Goal: Transaction & Acquisition: Book appointment/travel/reservation

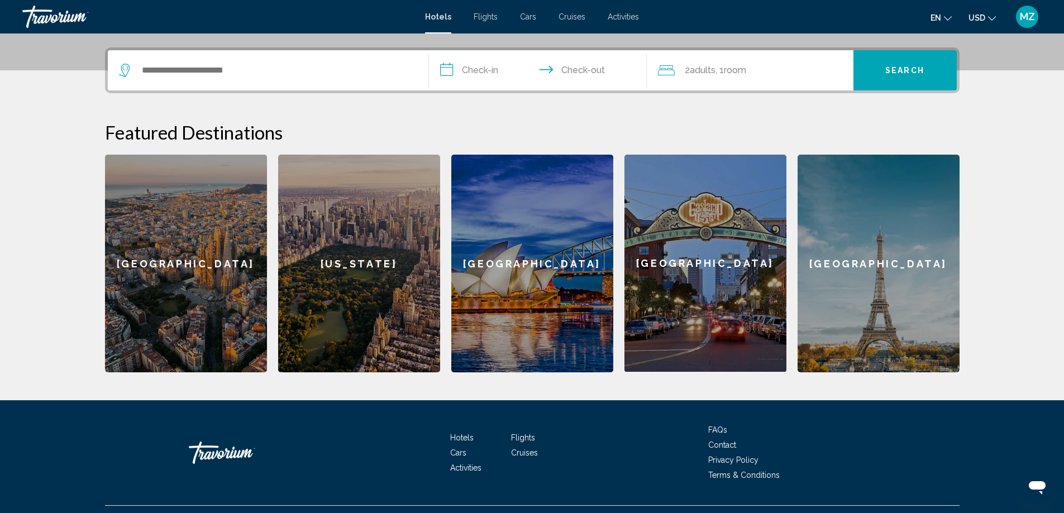
scroll to position [289, 0]
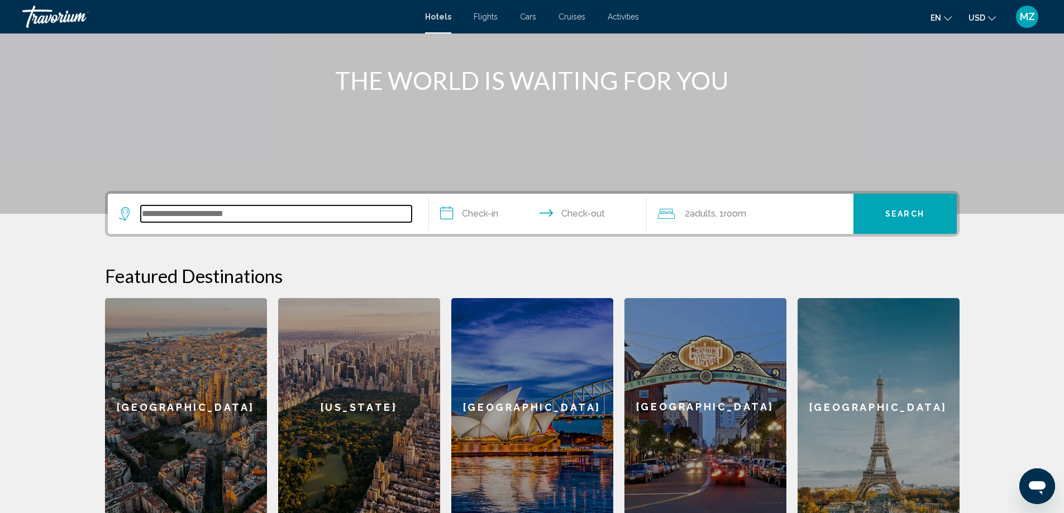
click at [258, 216] on input "Search widget" at bounding box center [276, 214] width 271 height 17
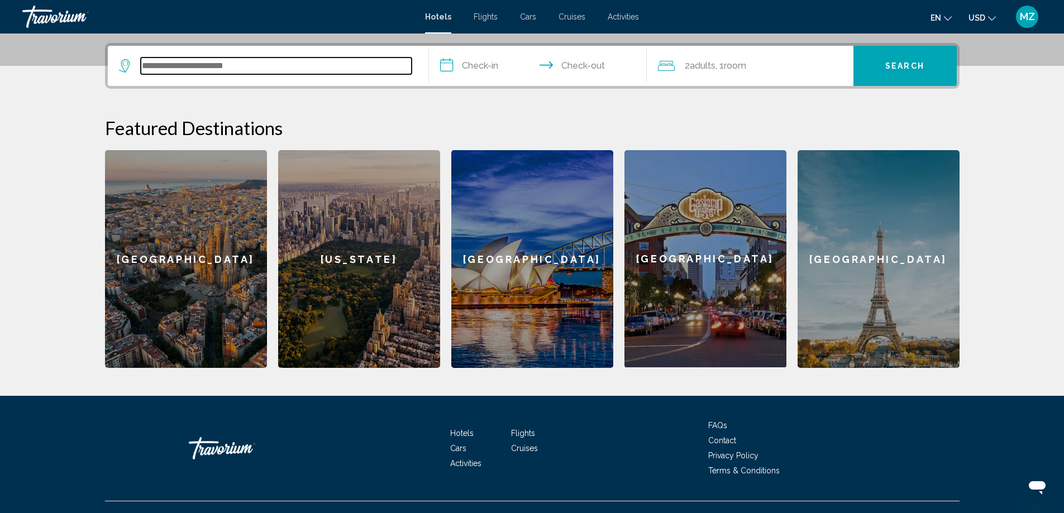
scroll to position [276, 0]
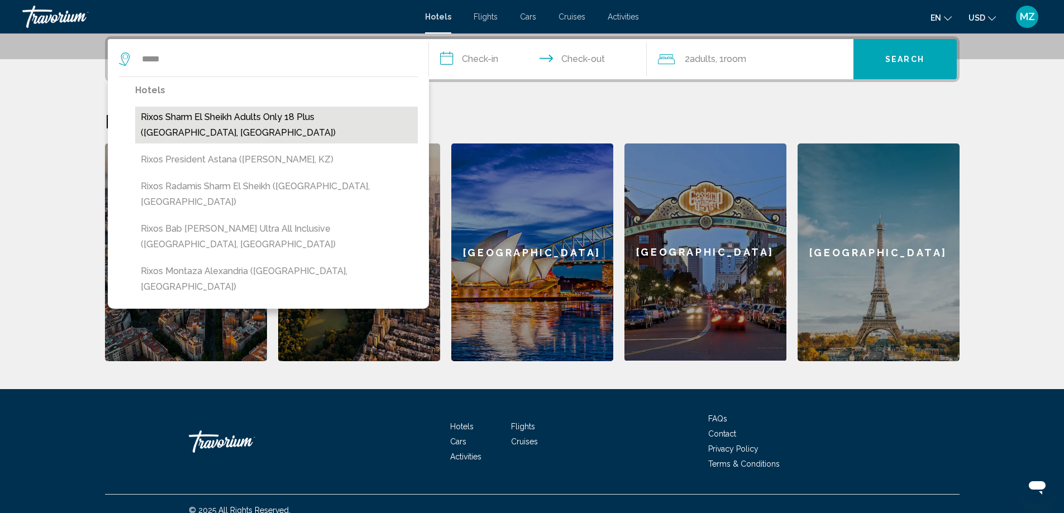
click at [241, 120] on button "Rixos Sharm El Sheikh Adults Only 18 Plus ([GEOGRAPHIC_DATA], [GEOGRAPHIC_DATA])" at bounding box center [276, 125] width 283 height 37
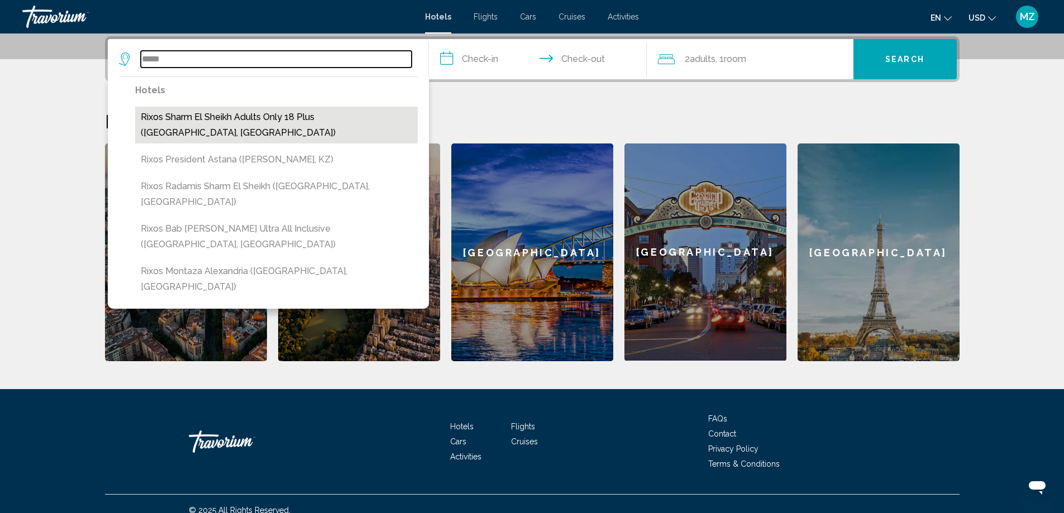
type input "**********"
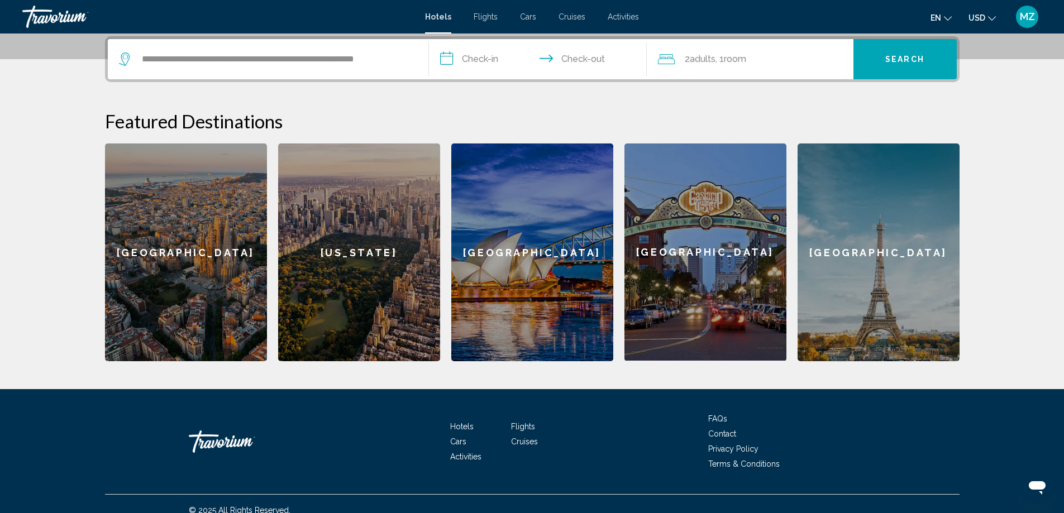
click at [468, 60] on input "**********" at bounding box center [540, 61] width 222 height 44
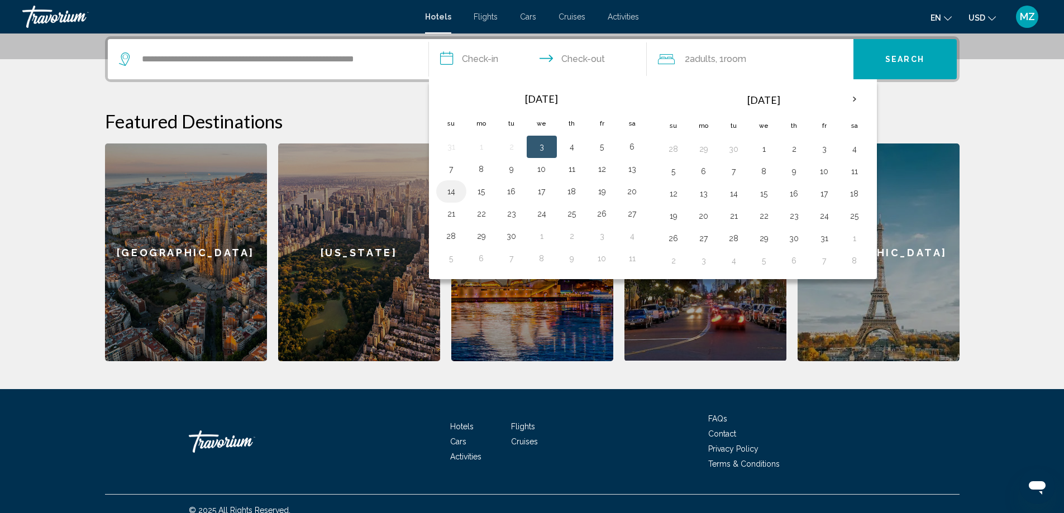
click at [455, 191] on button "14" at bounding box center [451, 192] width 18 height 16
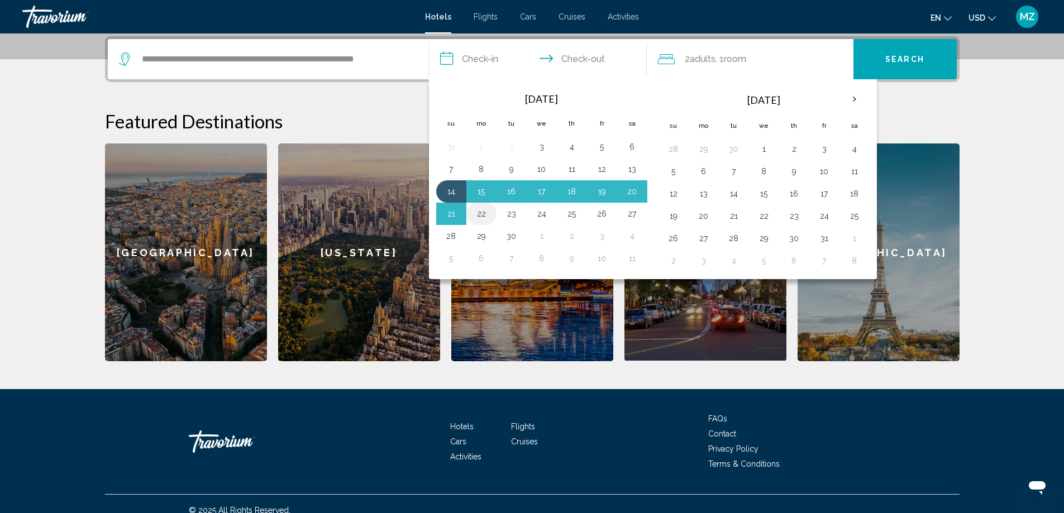
click at [482, 214] on button "22" at bounding box center [482, 214] width 18 height 16
type input "**********"
click at [482, 214] on div "[GEOGRAPHIC_DATA]" at bounding box center [532, 253] width 162 height 218
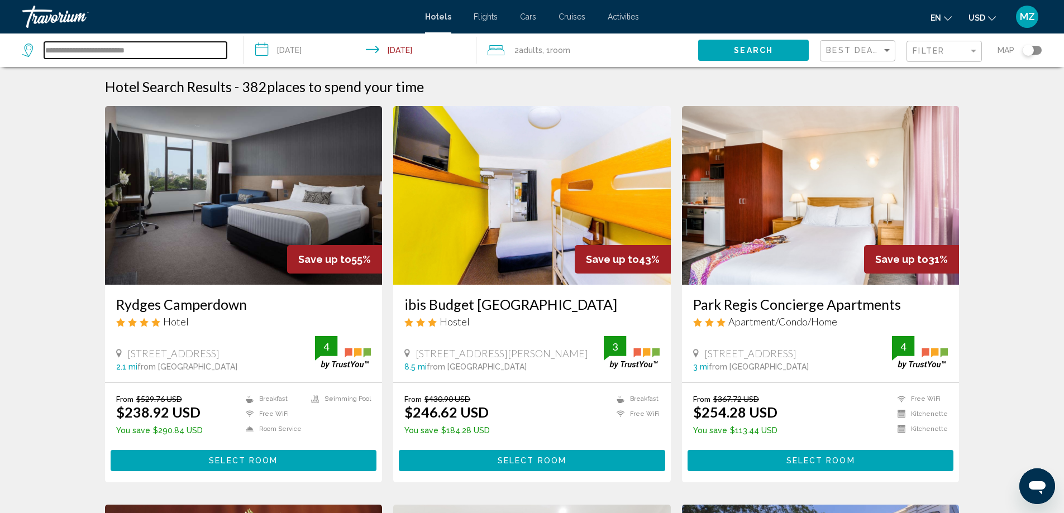
click at [153, 46] on input "**********" at bounding box center [135, 50] width 183 height 17
type input "*"
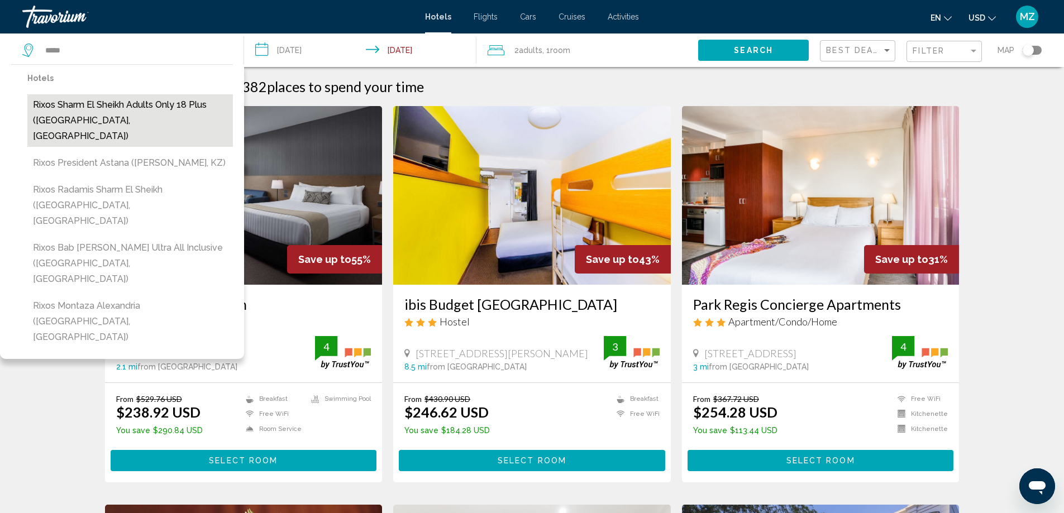
click at [136, 98] on button "Rixos Sharm El Sheikh Adults Only 18 Plus ([GEOGRAPHIC_DATA], [GEOGRAPHIC_DATA])" at bounding box center [130, 120] width 206 height 53
type input "**********"
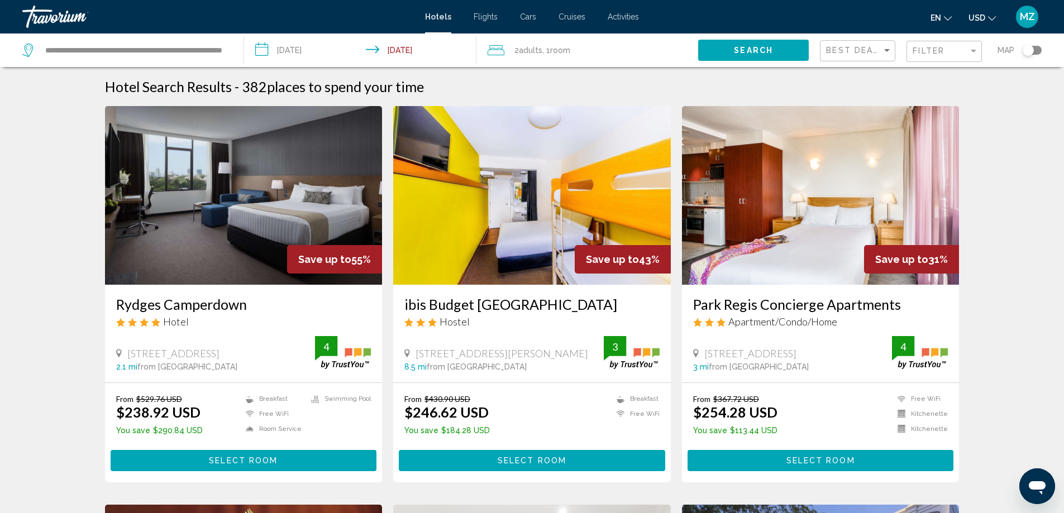
click at [319, 47] on input "**********" at bounding box center [362, 52] width 237 height 37
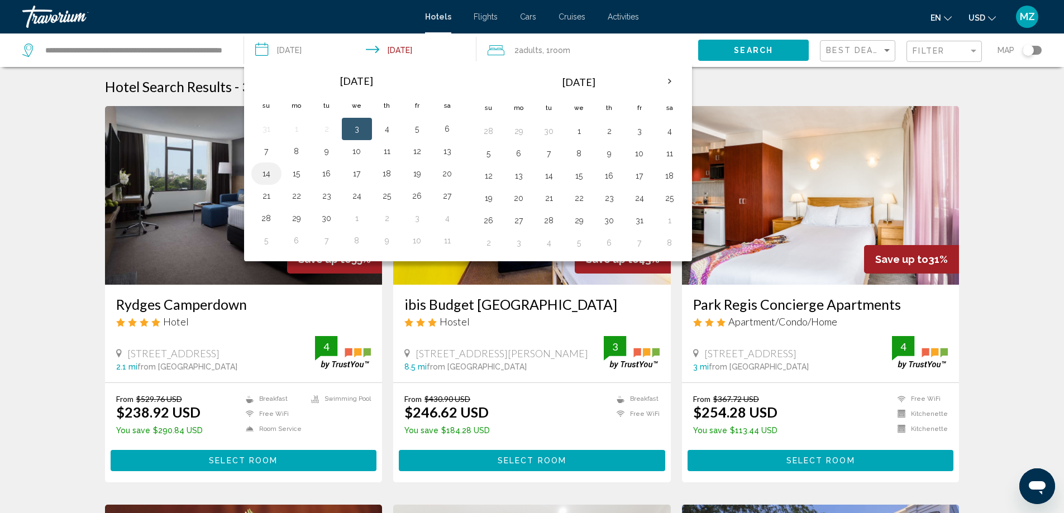
click at [270, 172] on button "14" at bounding box center [266, 174] width 18 height 16
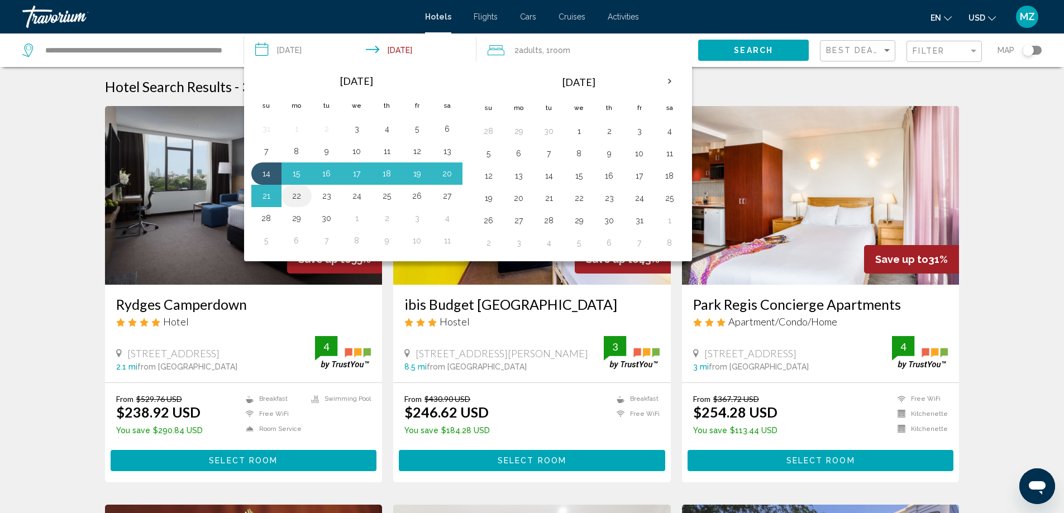
click at [300, 195] on button "22" at bounding box center [297, 196] width 18 height 16
type input "**********"
click at [300, 195] on img "Main content" at bounding box center [244, 195] width 278 height 179
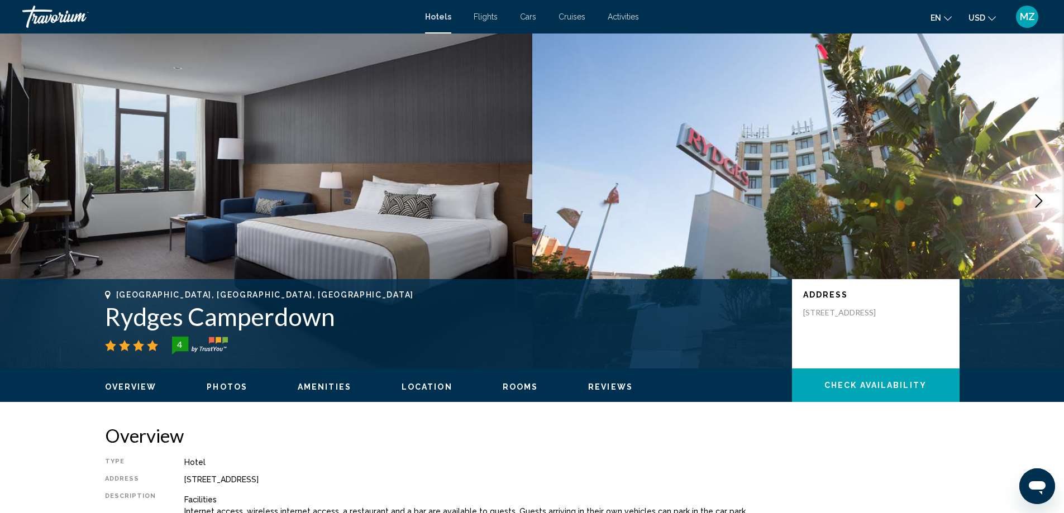
click at [440, 16] on span "Hotels" at bounding box center [438, 16] width 26 height 9
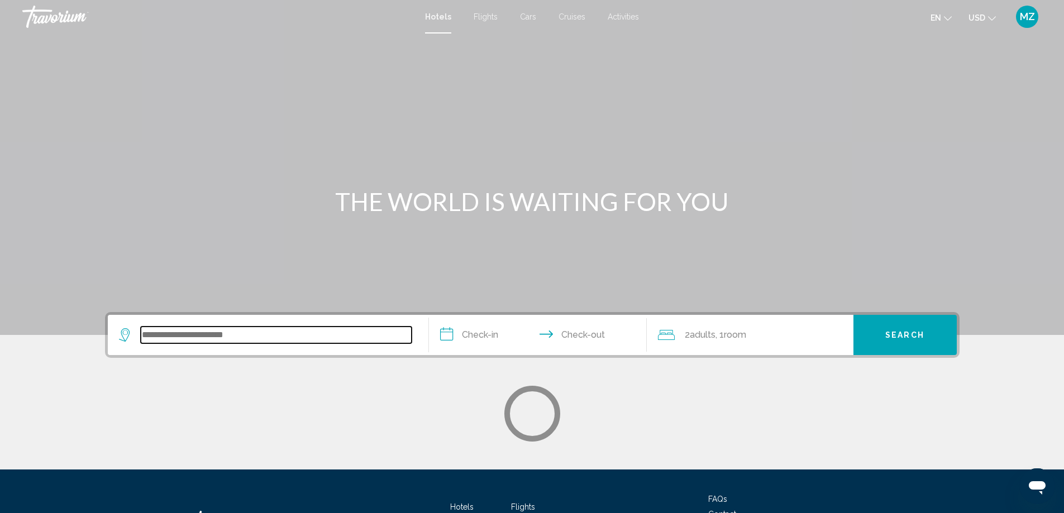
click at [359, 335] on input "Search widget" at bounding box center [276, 335] width 271 height 17
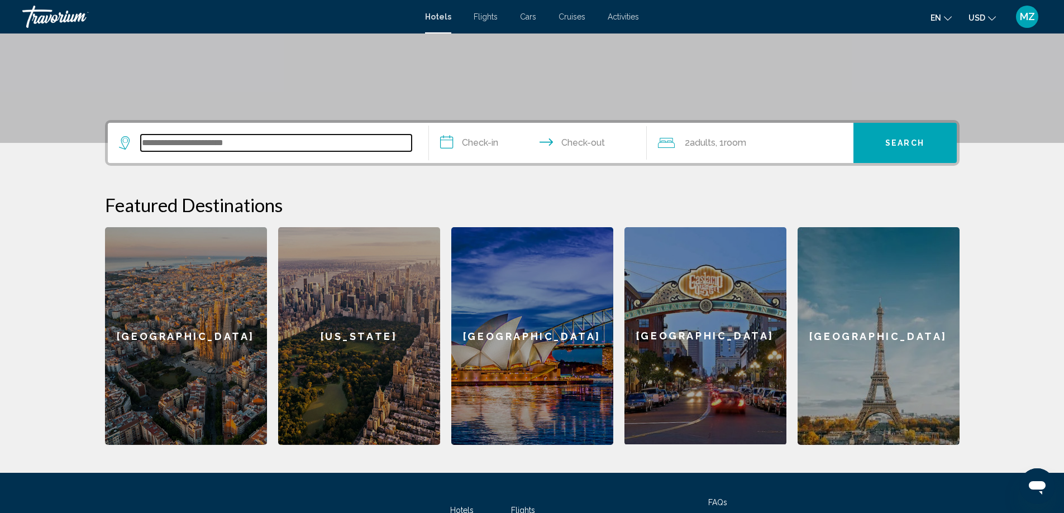
scroll to position [276, 0]
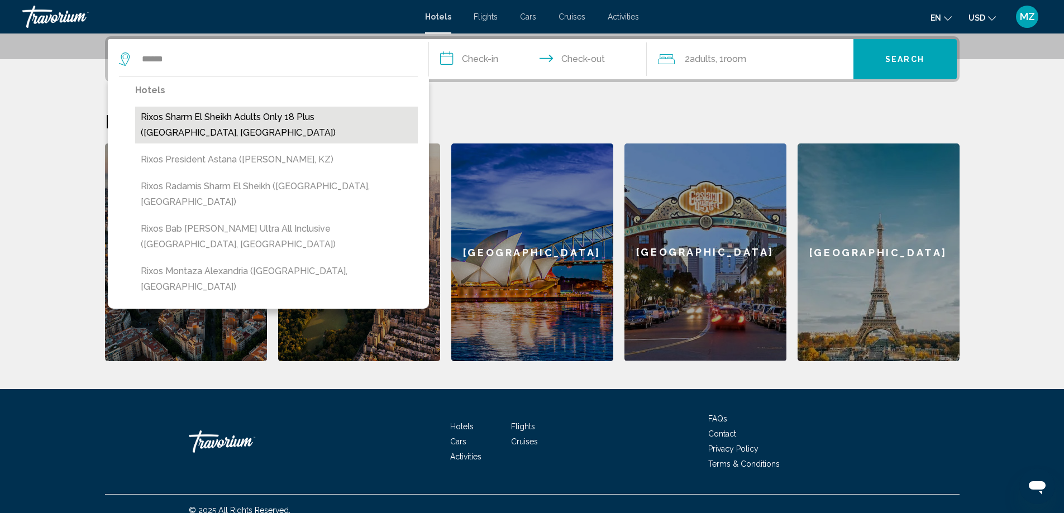
click at [235, 112] on button "Rixos Sharm El Sheikh Adults Only 18 Plus ([GEOGRAPHIC_DATA], [GEOGRAPHIC_DATA])" at bounding box center [276, 125] width 283 height 37
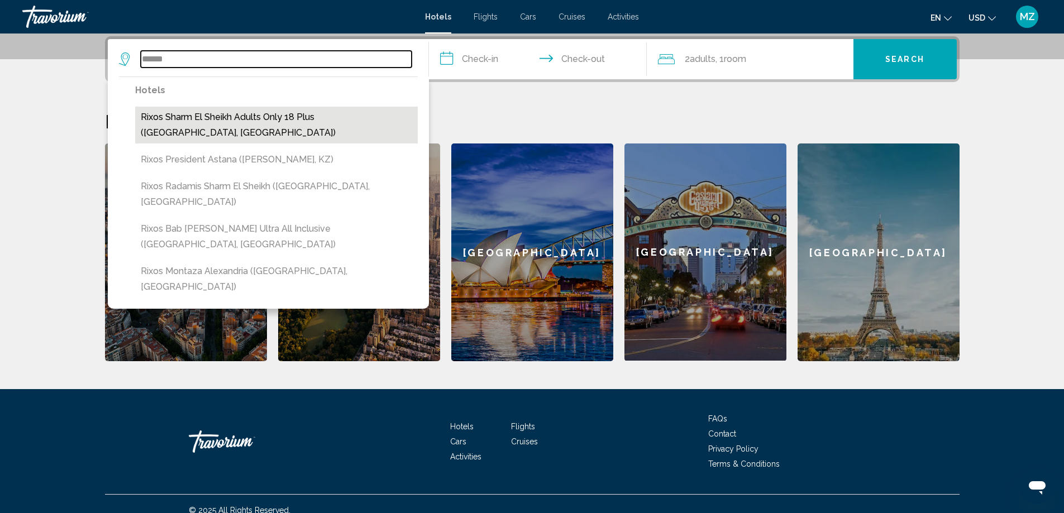
type input "**********"
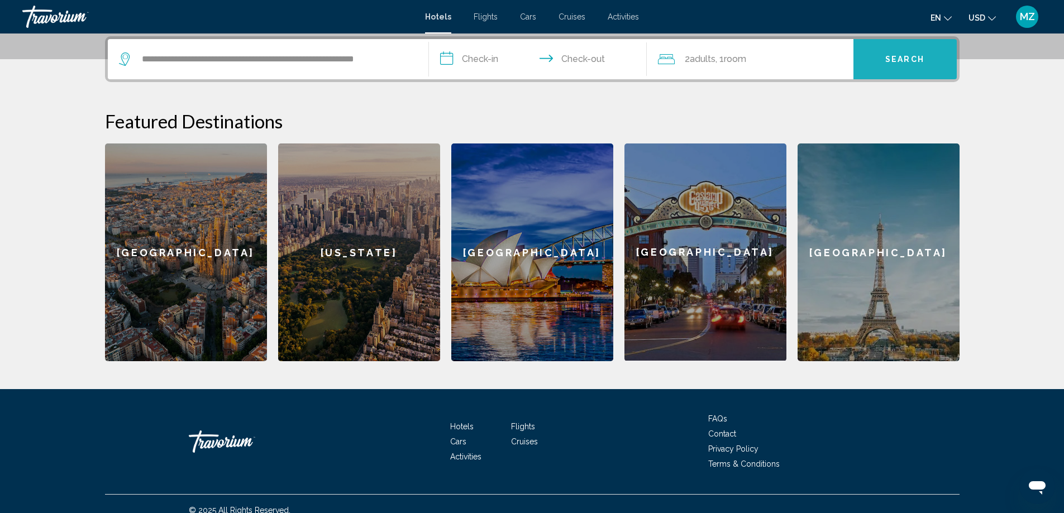
click at [896, 56] on span "Search" at bounding box center [904, 59] width 39 height 9
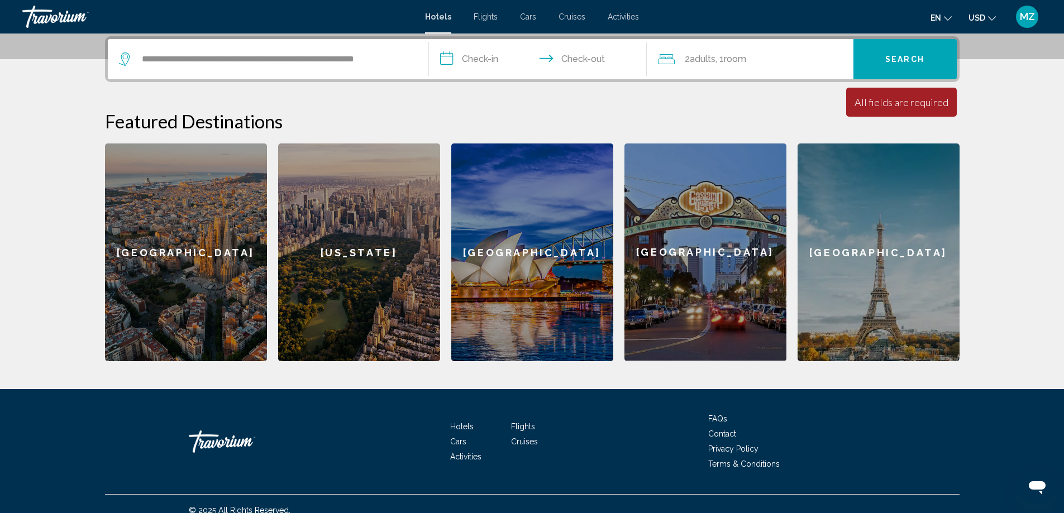
click at [504, 55] on input "**********" at bounding box center [540, 61] width 222 height 44
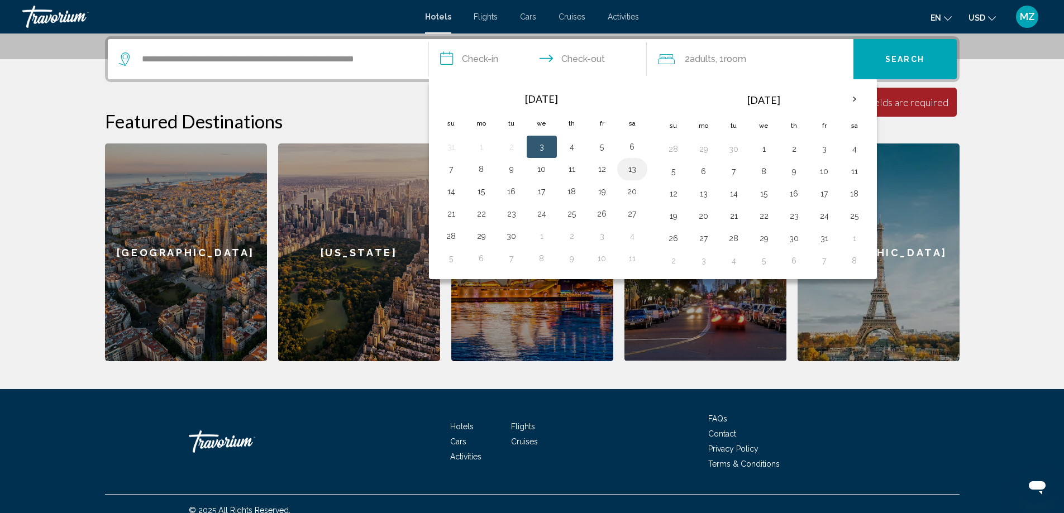
click at [630, 168] on button "13" at bounding box center [632, 169] width 18 height 16
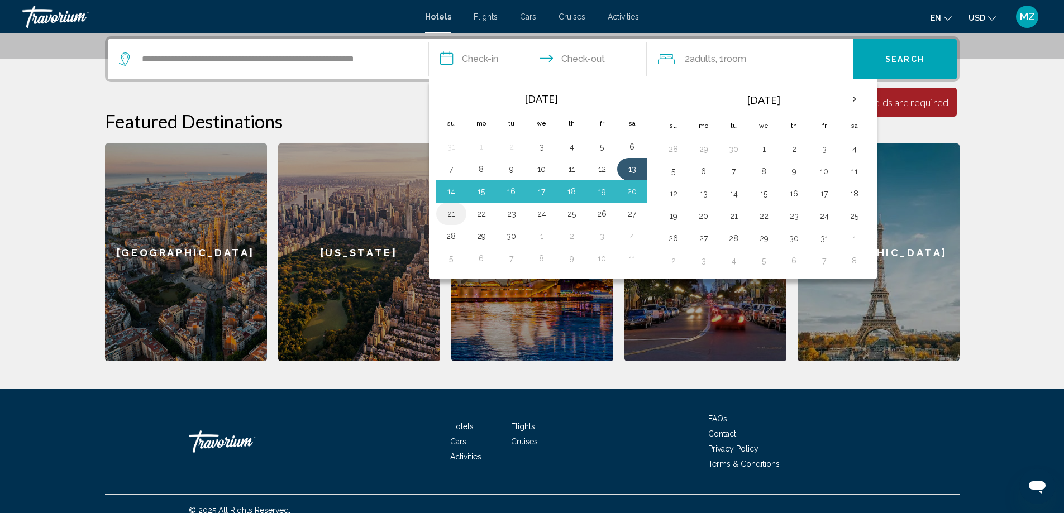
click at [452, 212] on button "21" at bounding box center [451, 214] width 18 height 16
type input "**********"
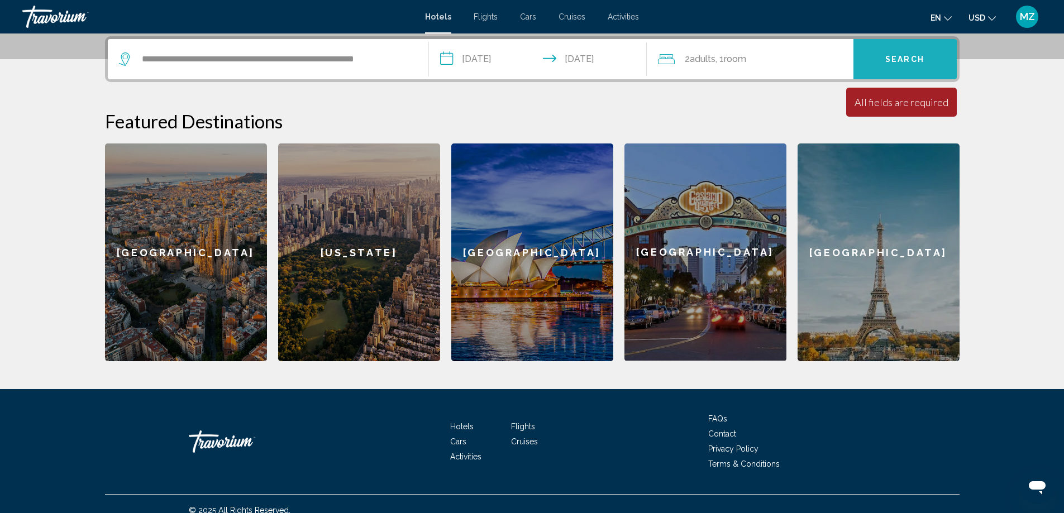
click at [899, 50] on button "Search" at bounding box center [904, 59] width 103 height 40
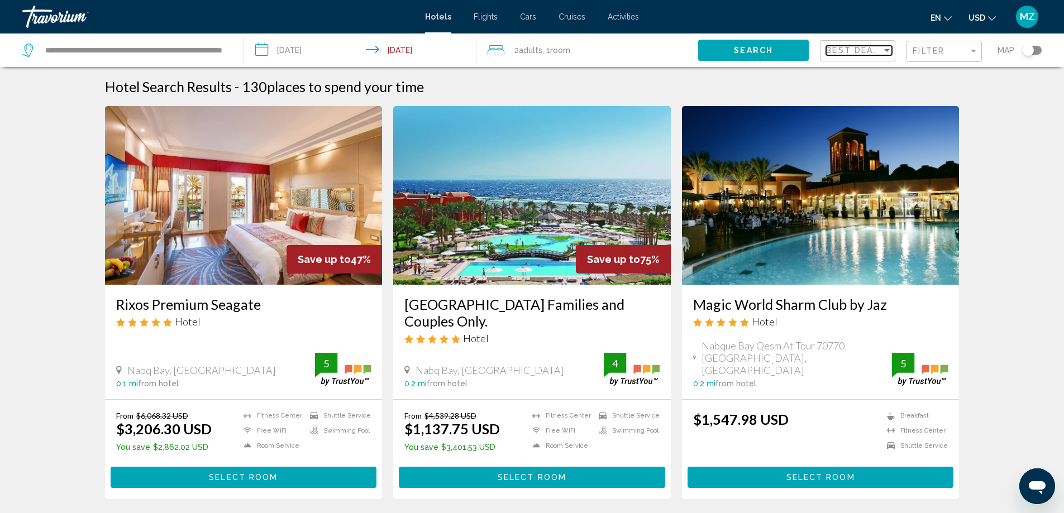
click at [869, 47] on span "Best Deals" at bounding box center [855, 50] width 59 height 9
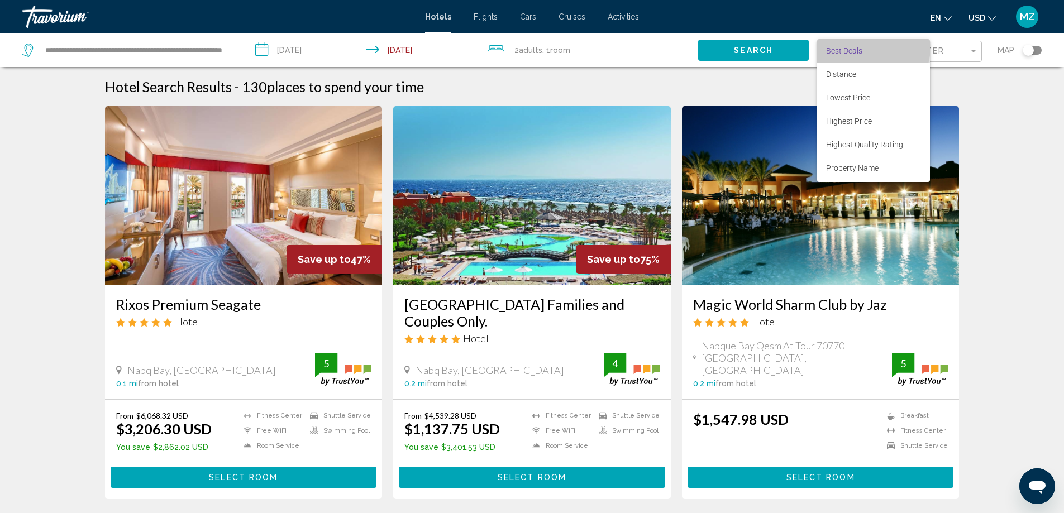
click at [869, 47] on span "Best Deals" at bounding box center [873, 50] width 95 height 23
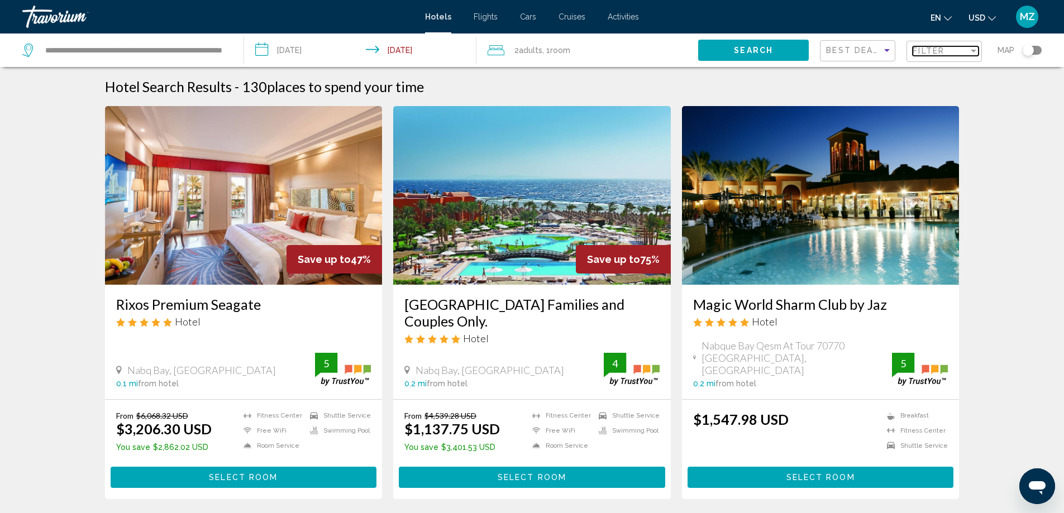
click at [940, 50] on span "Filter" at bounding box center [929, 50] width 32 height 9
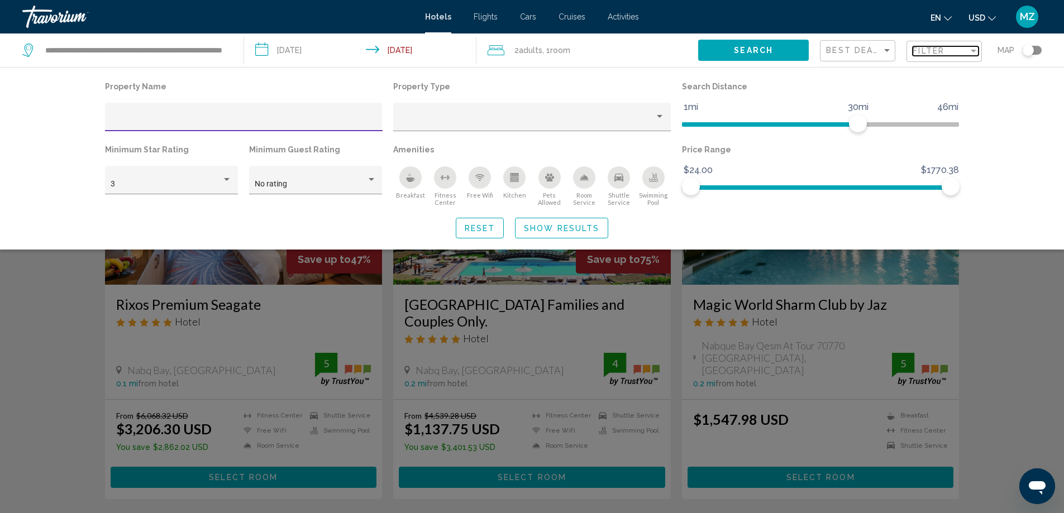
click at [940, 50] on span "Filter" at bounding box center [929, 50] width 32 height 9
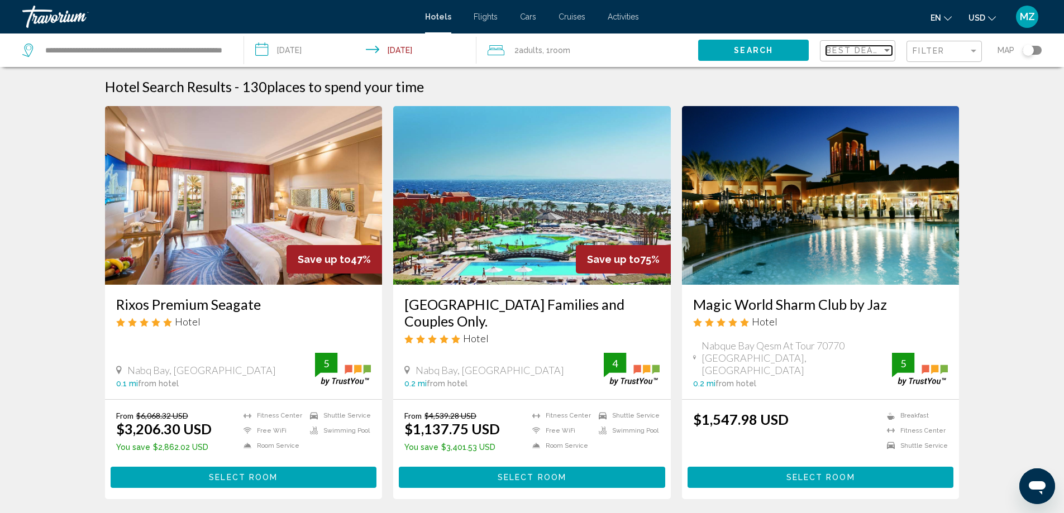
click at [855, 49] on span "Best Deals" at bounding box center [855, 50] width 59 height 9
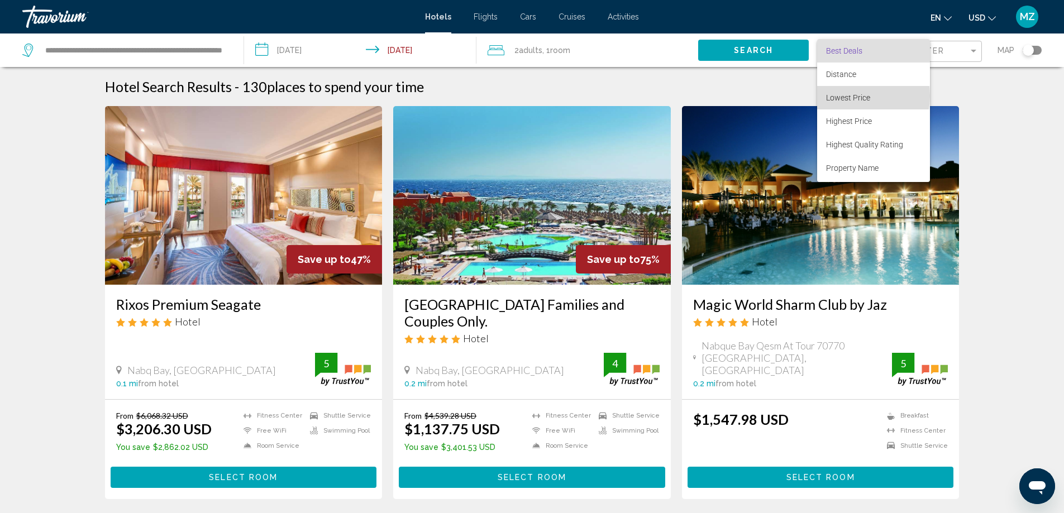
click at [852, 96] on span "Lowest Price" at bounding box center [848, 97] width 44 height 9
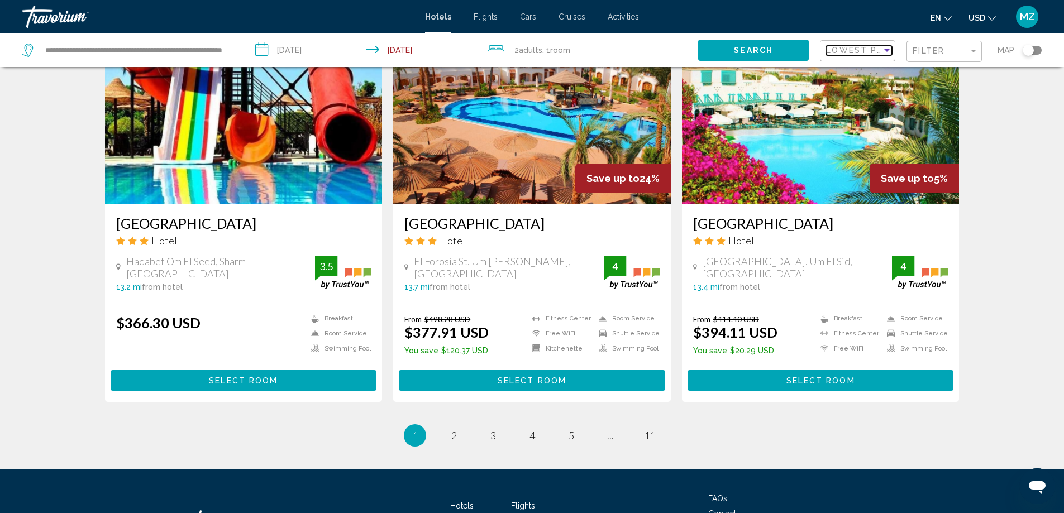
scroll to position [1341, 0]
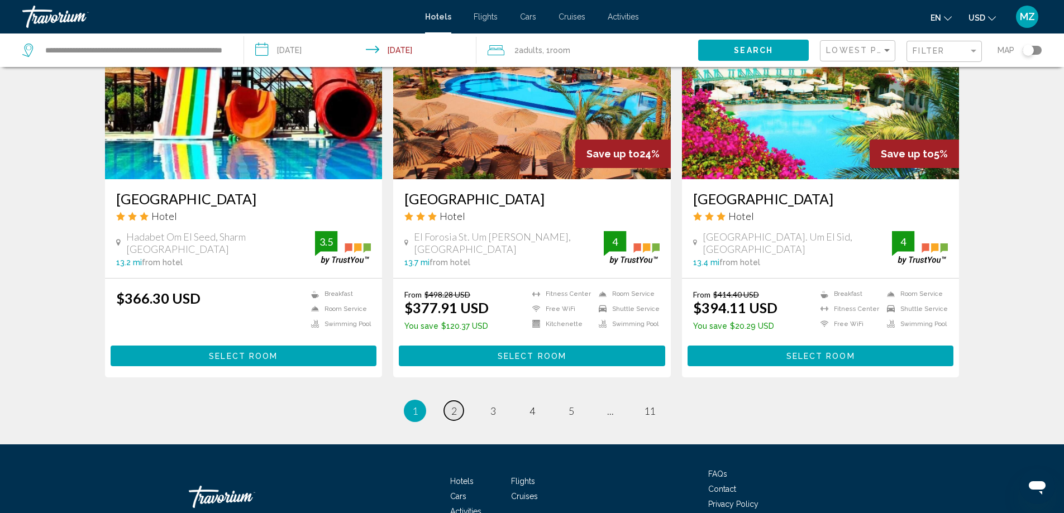
click at [450, 401] on link "page 2" at bounding box center [454, 411] width 20 height 20
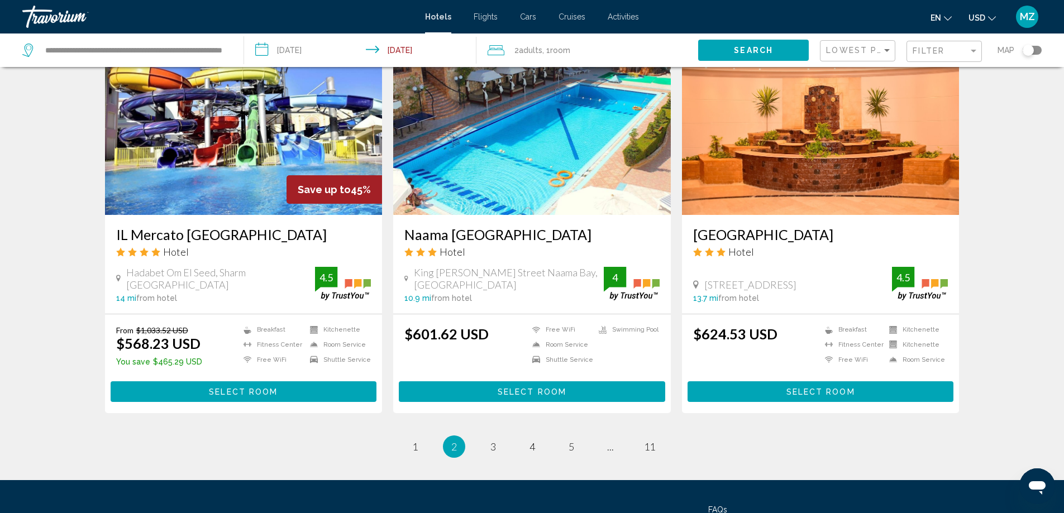
scroll to position [1341, 0]
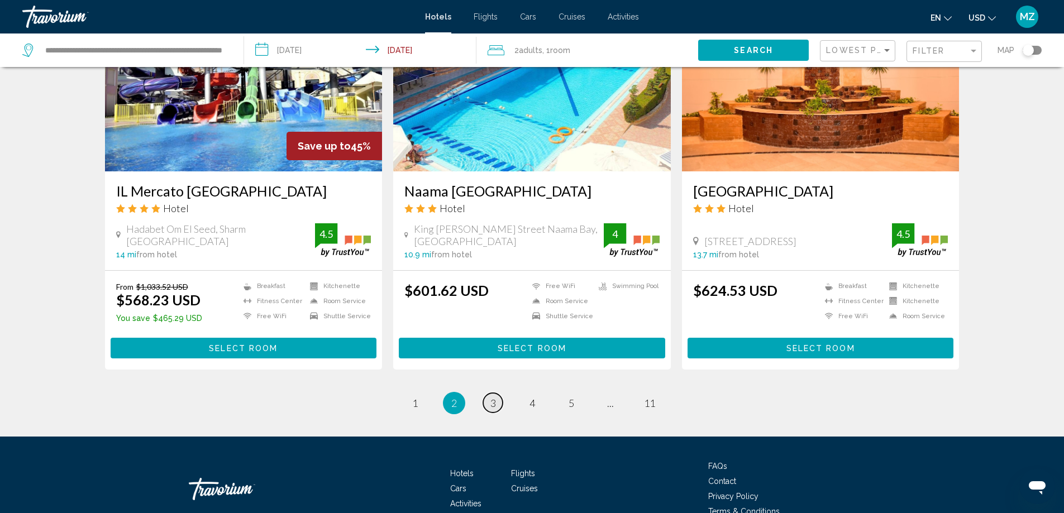
click at [494, 397] on span "3" at bounding box center [493, 403] width 6 height 12
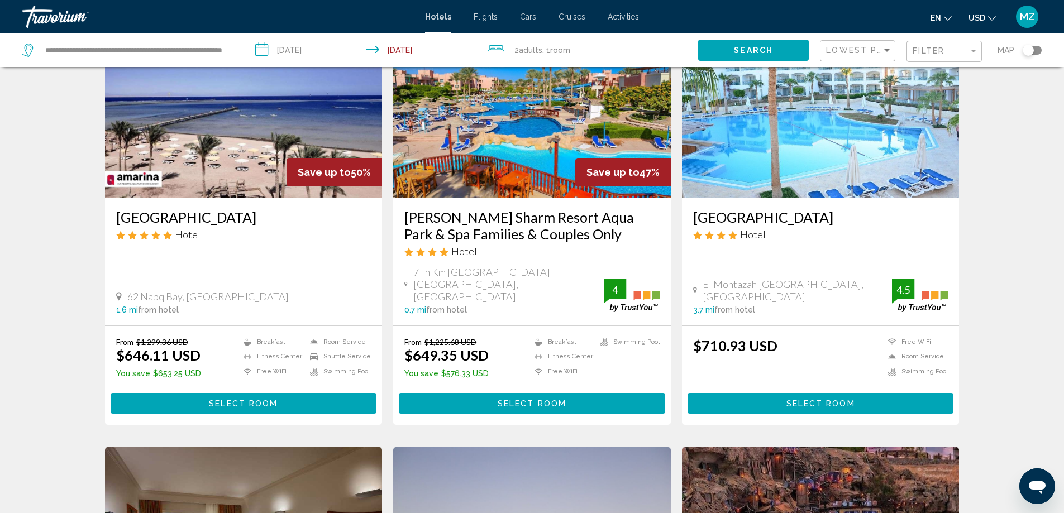
scroll to position [56, 0]
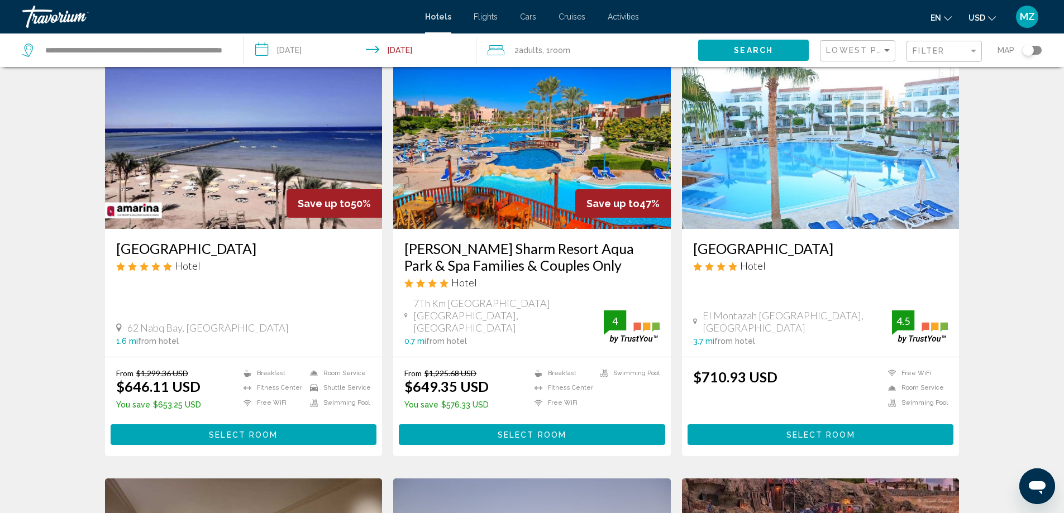
click at [509, 264] on h3 "[PERSON_NAME] Sharm Resort Aqua Park & Spa Families & Couples Only" at bounding box center [531, 257] width 255 height 34
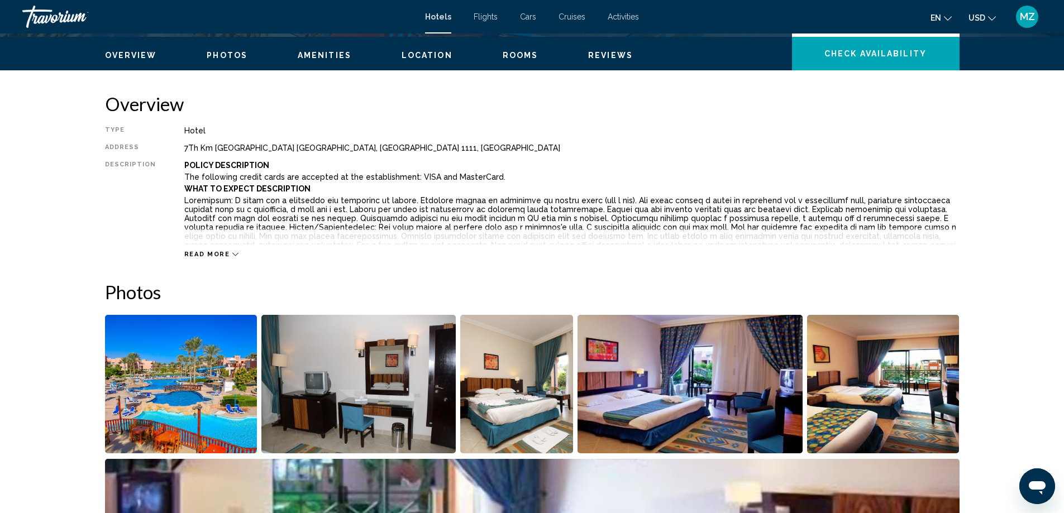
scroll to position [503, 0]
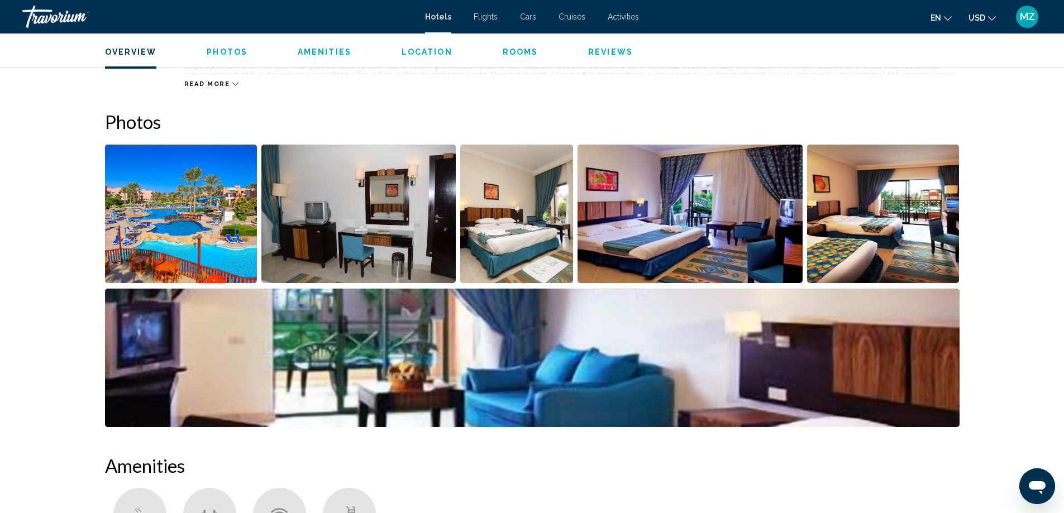
click at [725, 252] on img "Open full-screen image slider" at bounding box center [690, 214] width 225 height 139
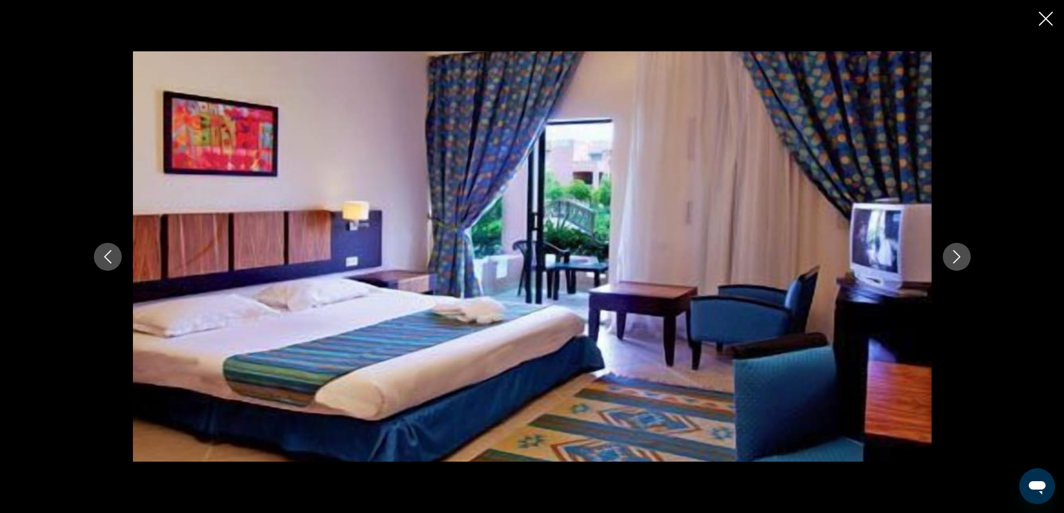
click at [112, 251] on icon "Previous image" at bounding box center [107, 256] width 13 height 13
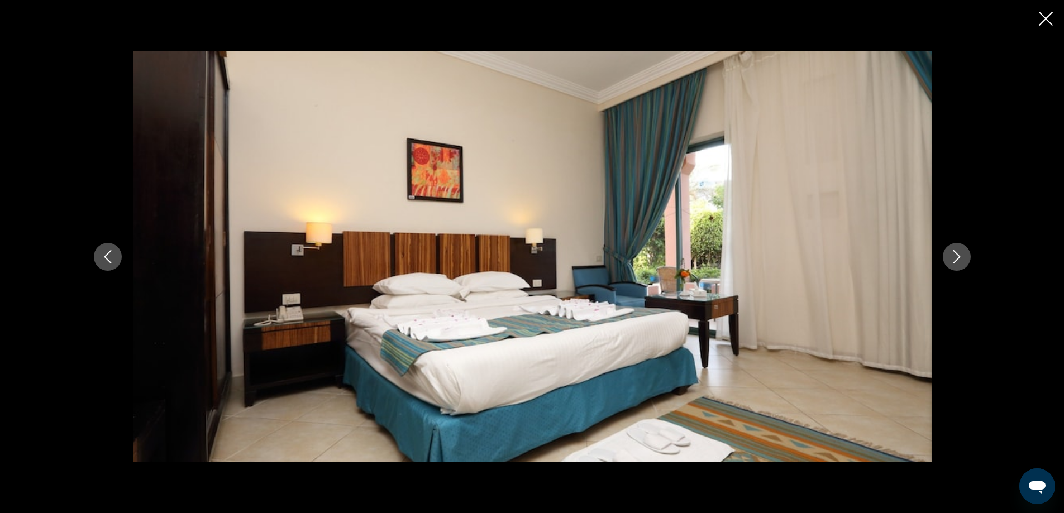
click at [112, 251] on icon "Previous image" at bounding box center [107, 256] width 13 height 13
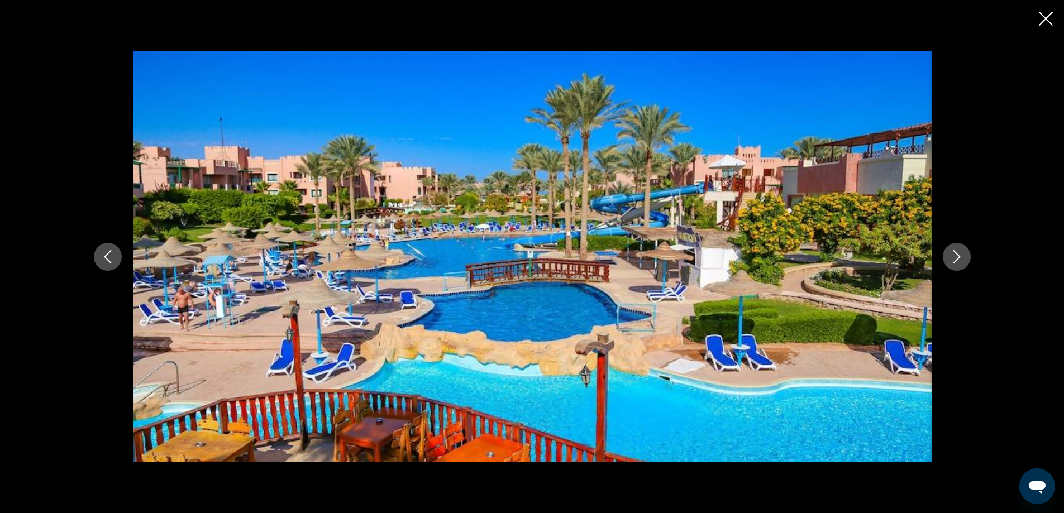
click at [1045, 11] on button "Close slideshow" at bounding box center [1046, 19] width 14 height 17
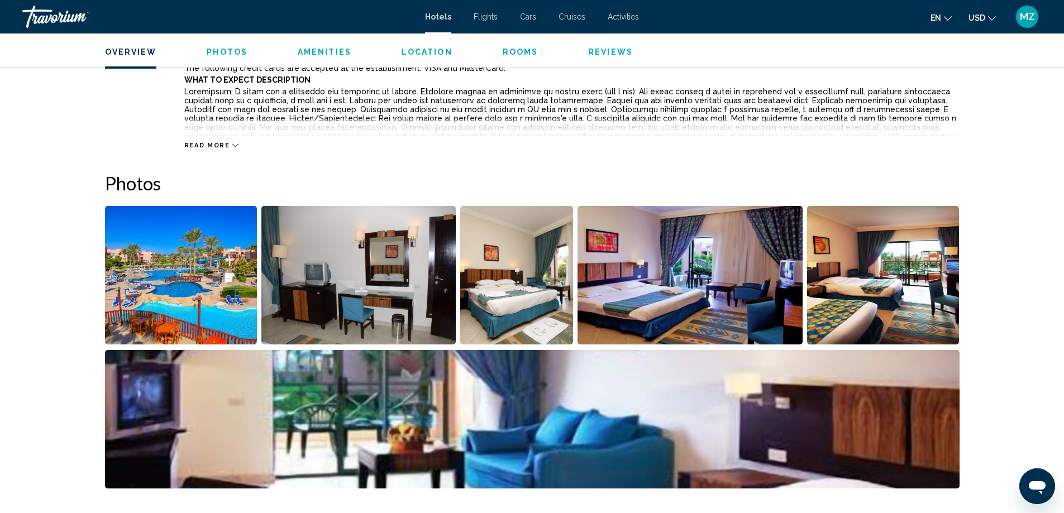
scroll to position [391, 0]
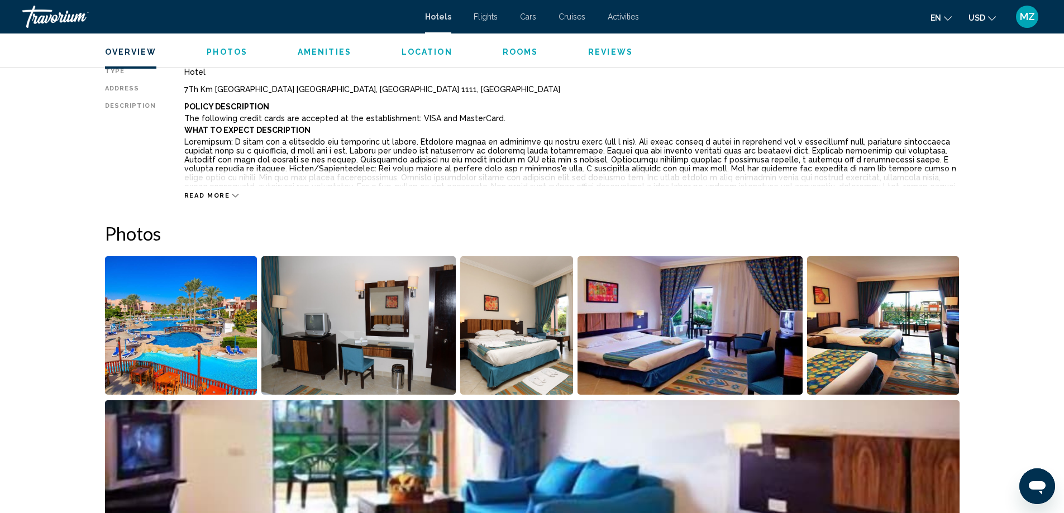
click at [208, 312] on img "Open full-screen image slider" at bounding box center [181, 325] width 152 height 139
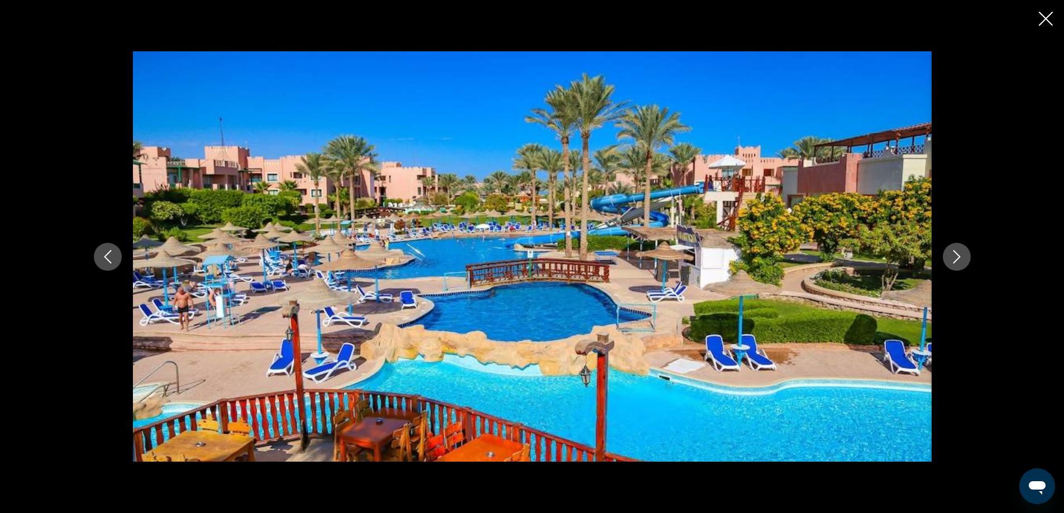
click at [957, 261] on icon "Next image" at bounding box center [956, 256] width 13 height 13
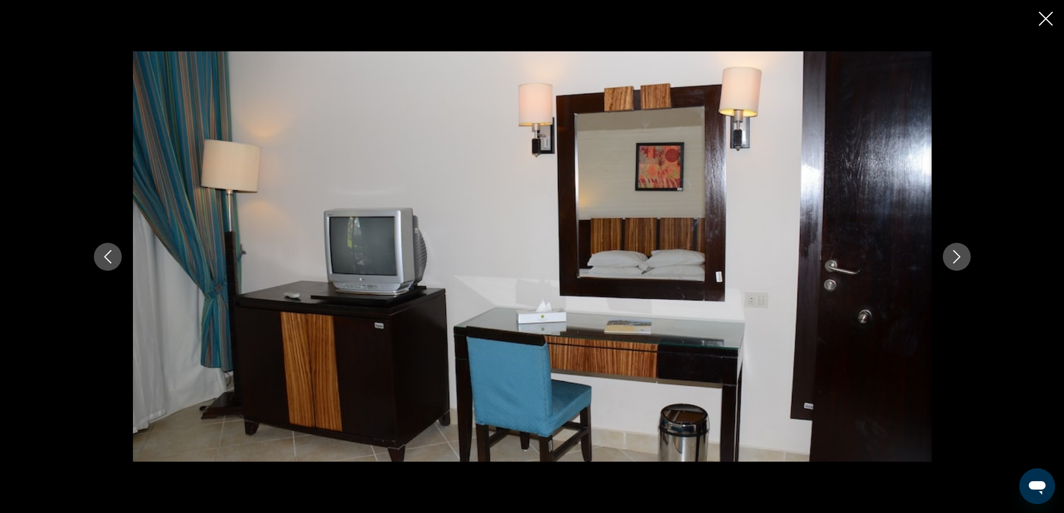
click at [957, 261] on icon "Next image" at bounding box center [956, 256] width 13 height 13
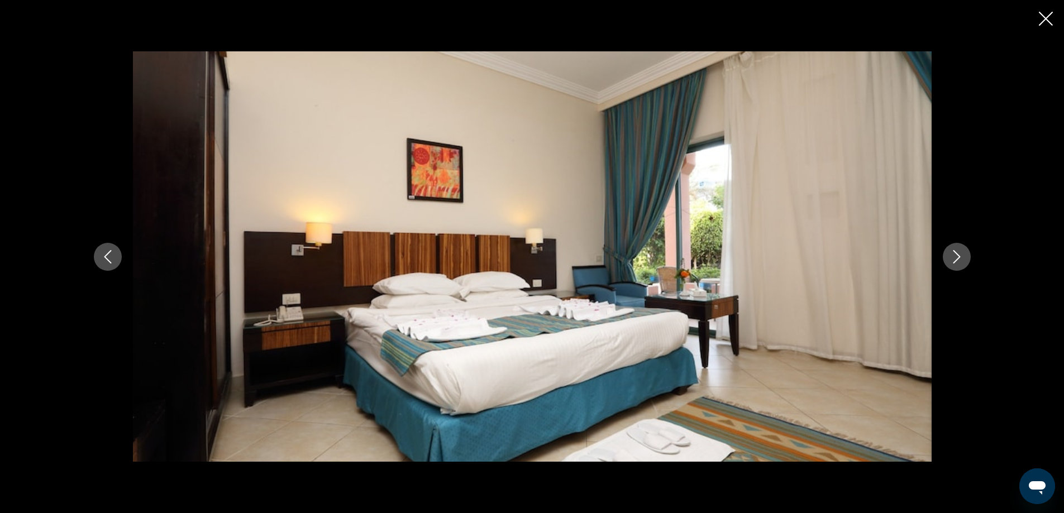
click at [110, 252] on icon "Previous image" at bounding box center [107, 256] width 13 height 13
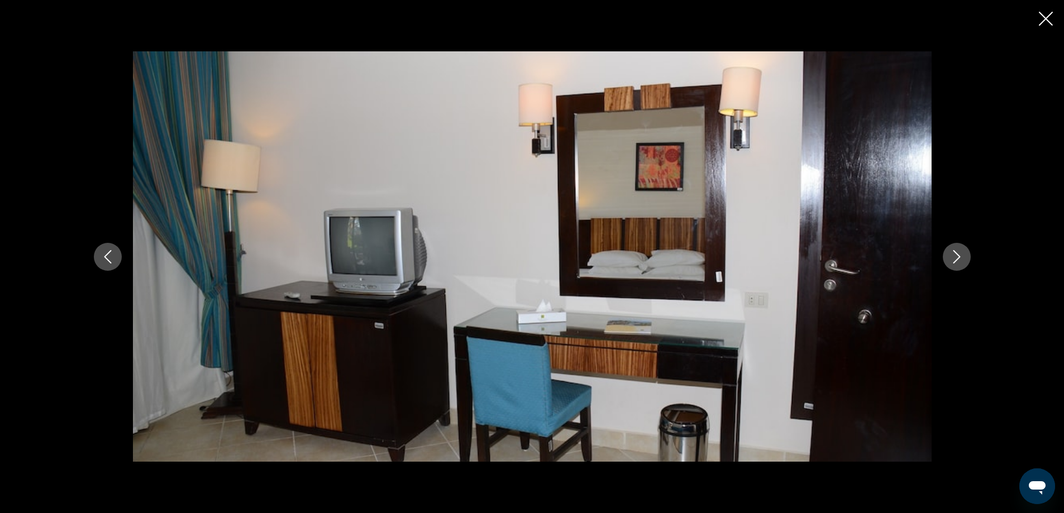
click at [110, 252] on icon "Previous image" at bounding box center [107, 256] width 13 height 13
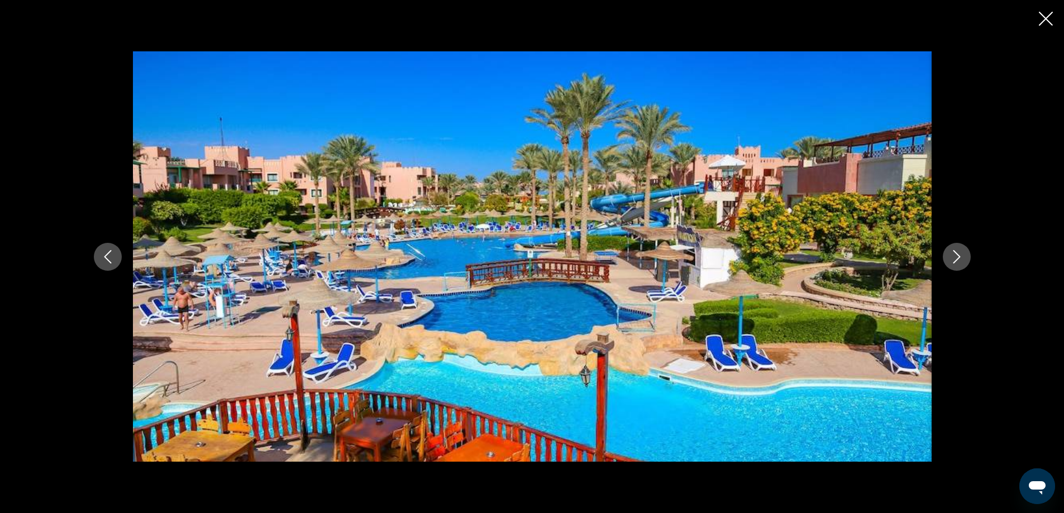
click at [1052, 18] on div "Main content" at bounding box center [532, 256] width 1064 height 513
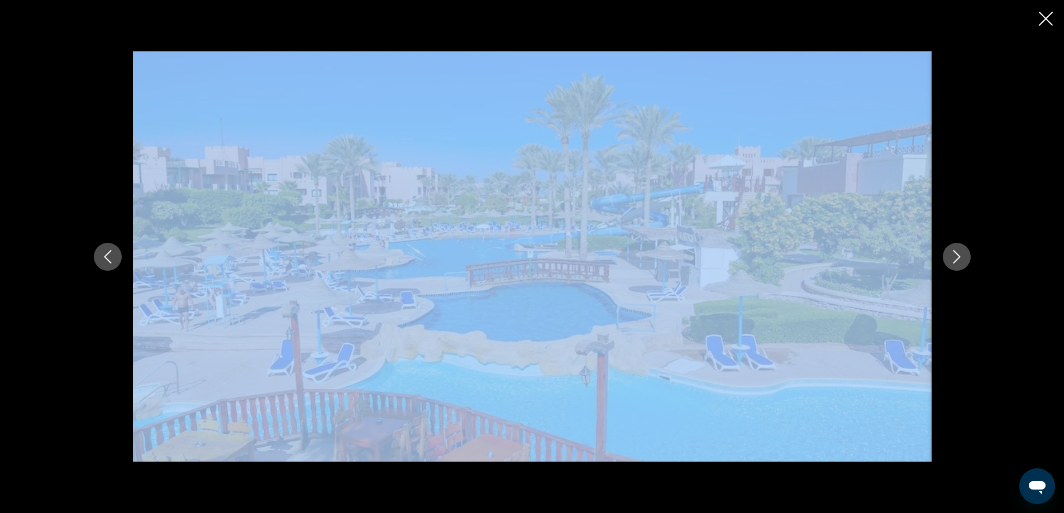
click at [1045, 21] on icon "Close slideshow" at bounding box center [1046, 19] width 14 height 14
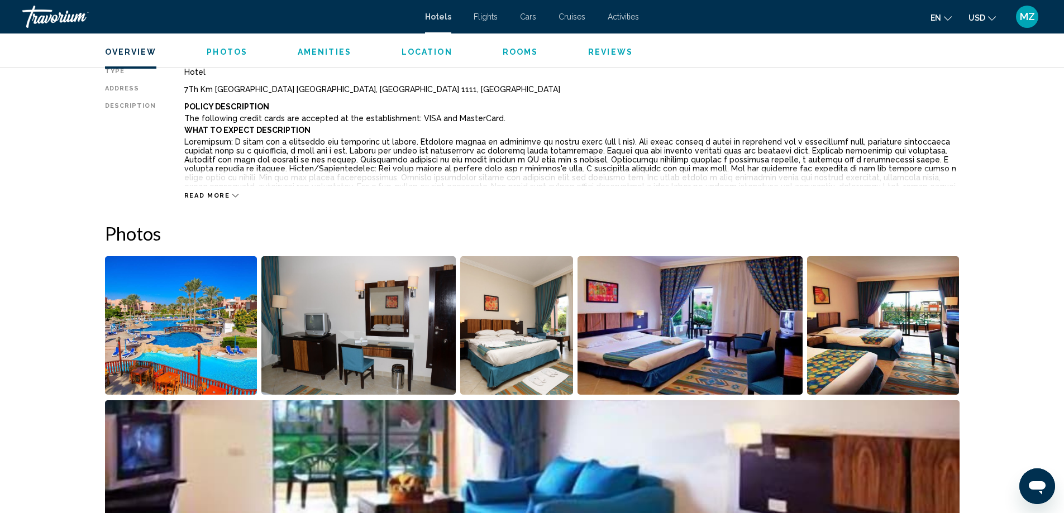
click at [935, 321] on img "Open full-screen image slider" at bounding box center [883, 325] width 152 height 139
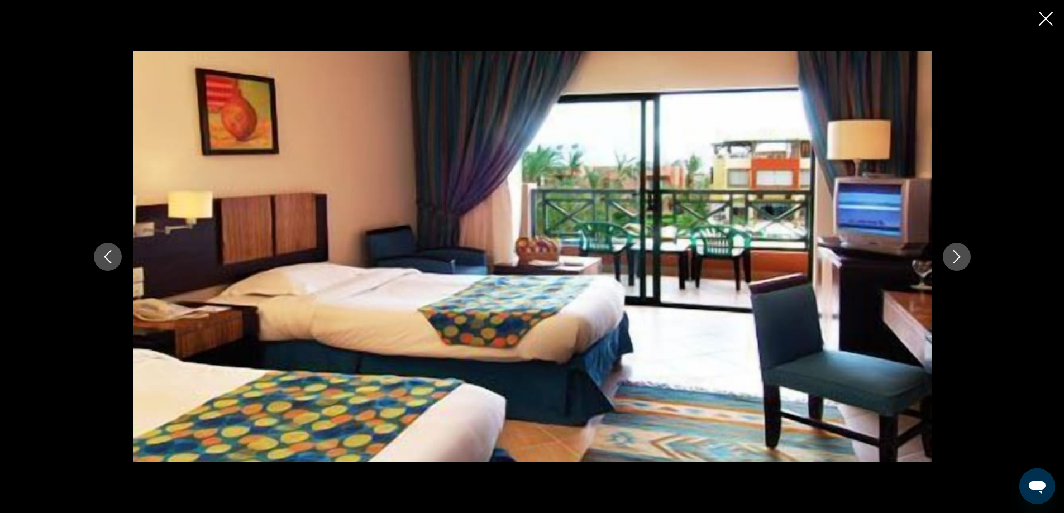
click at [1045, 14] on icon "Close slideshow" at bounding box center [1046, 19] width 14 height 14
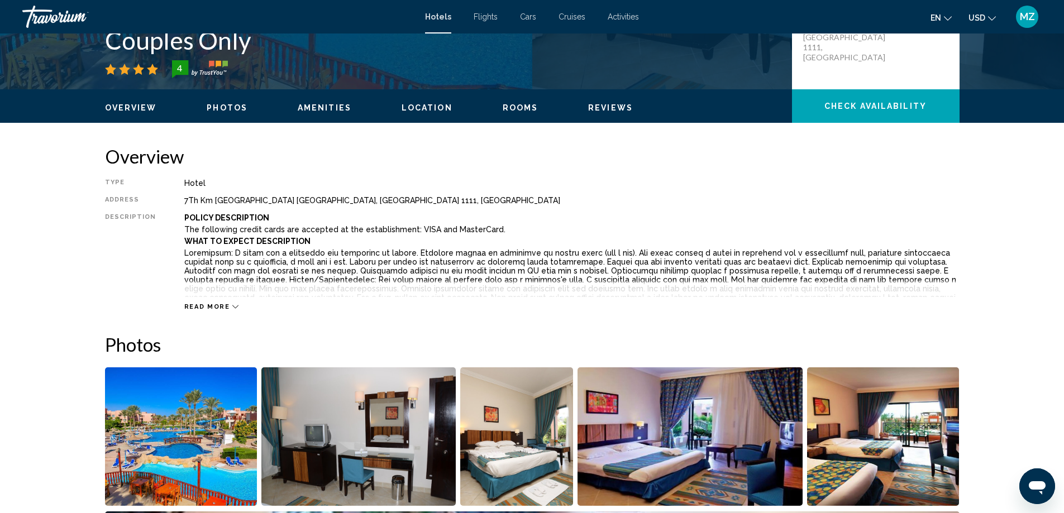
scroll to position [0, 0]
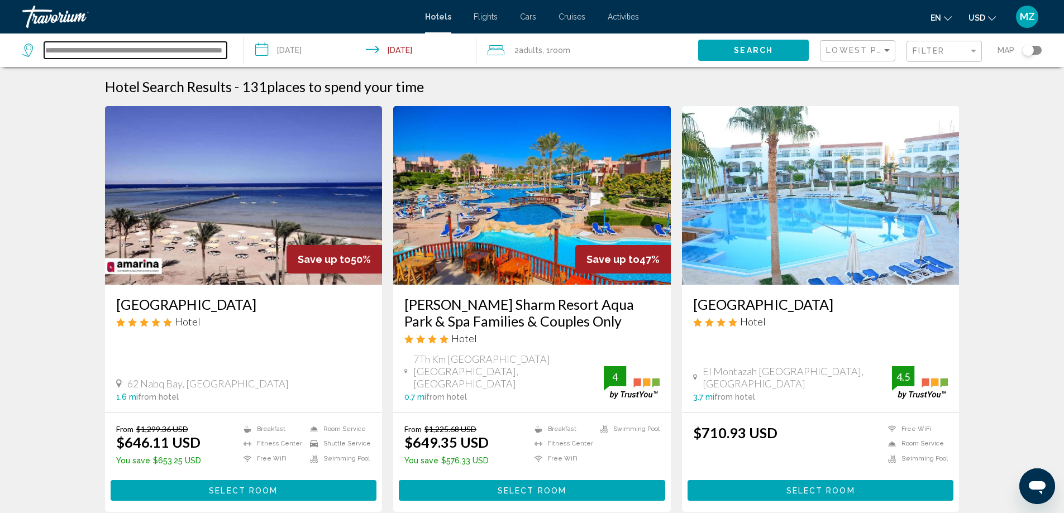
click at [198, 47] on input "**********" at bounding box center [135, 50] width 183 height 17
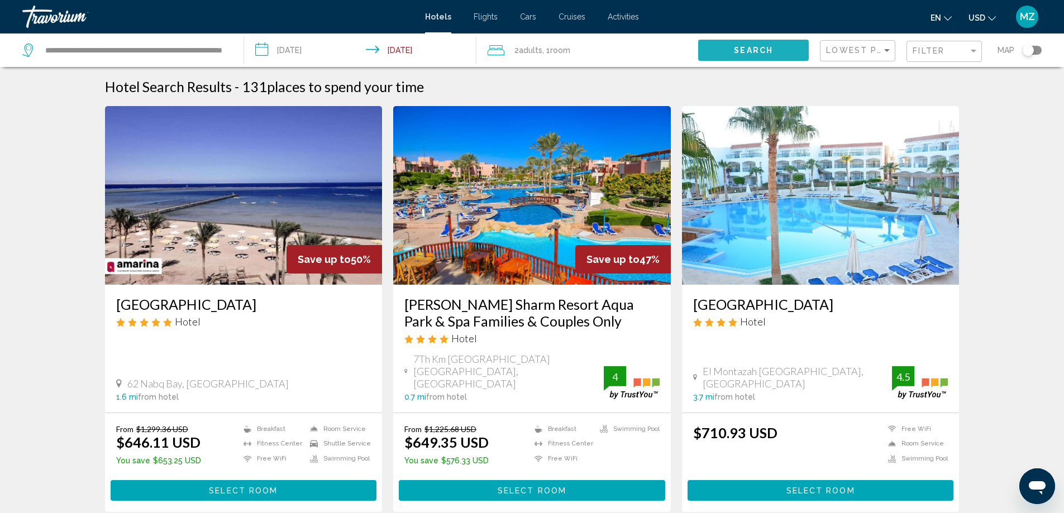
click at [728, 47] on button "Search" at bounding box center [753, 50] width 111 height 21
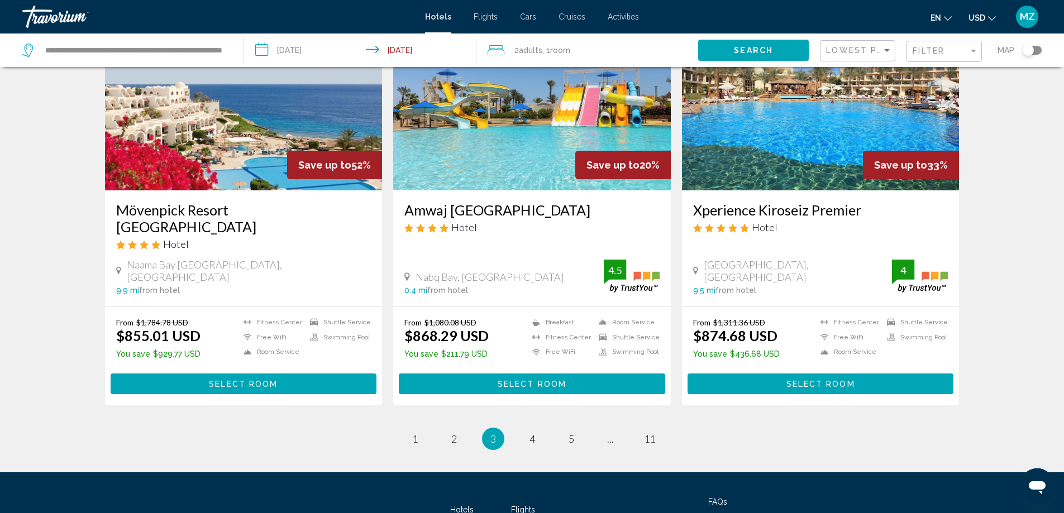
scroll to position [1443, 0]
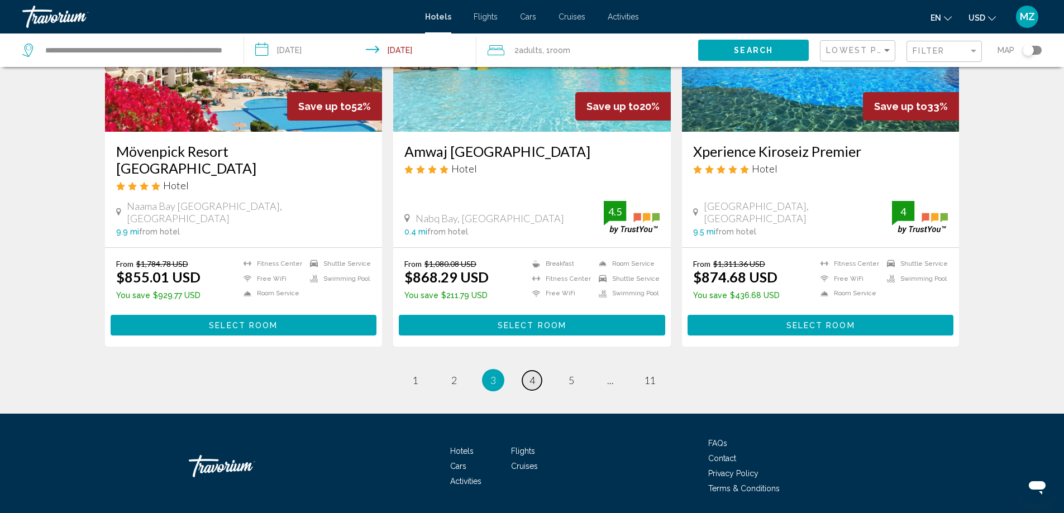
click at [528, 371] on link "page 4" at bounding box center [532, 381] width 20 height 20
click at [528, 369] on li "page 4" at bounding box center [532, 380] width 22 height 22
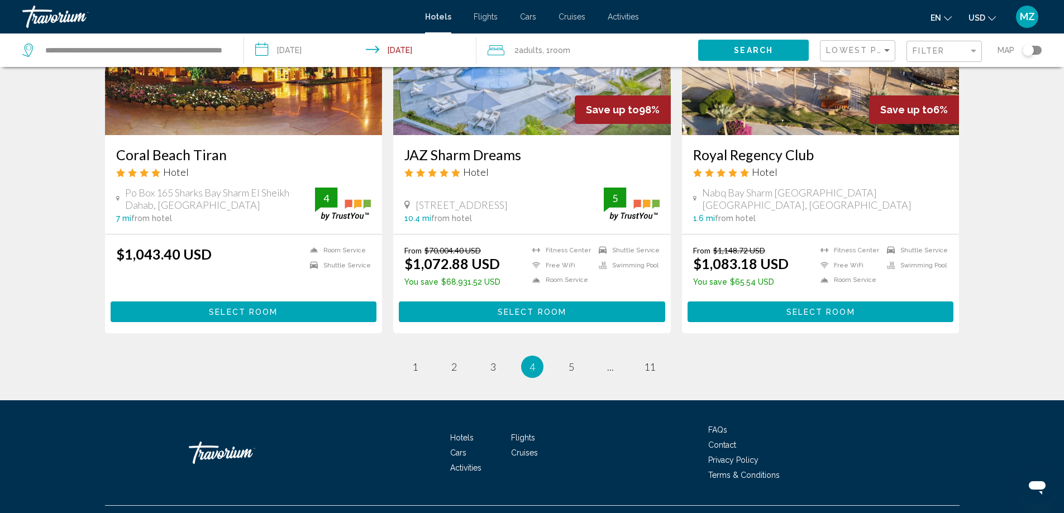
scroll to position [1387, 0]
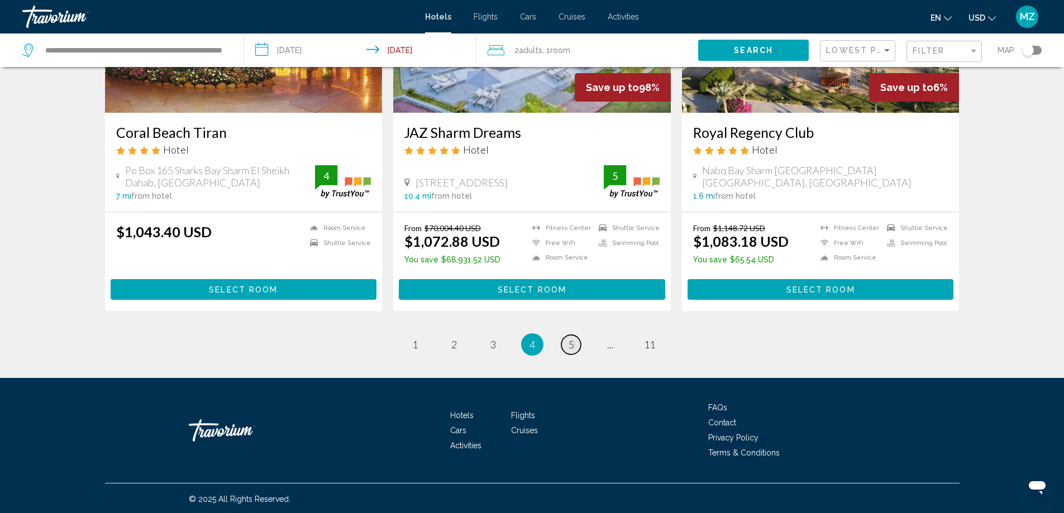
click at [570, 345] on span "5" at bounding box center [572, 344] width 6 height 12
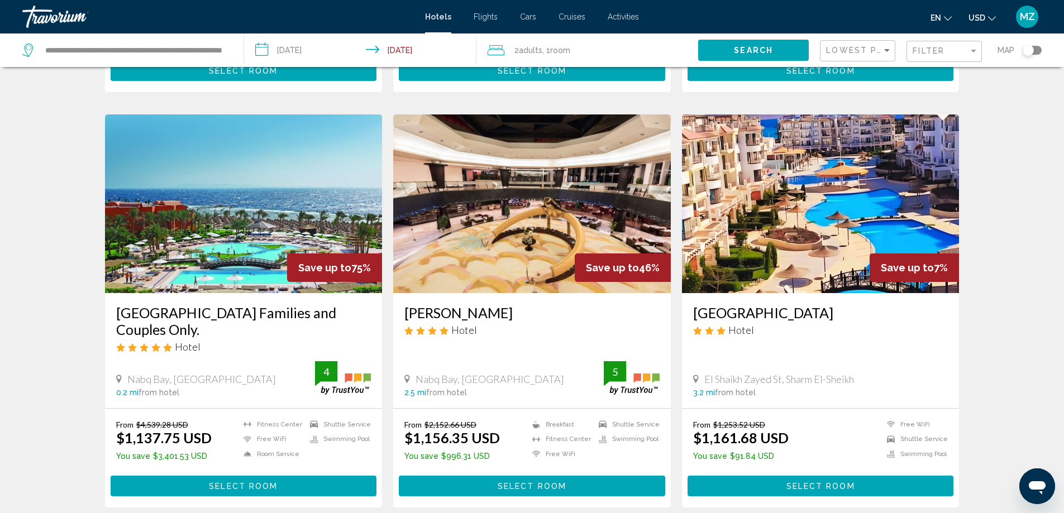
scroll to position [447, 0]
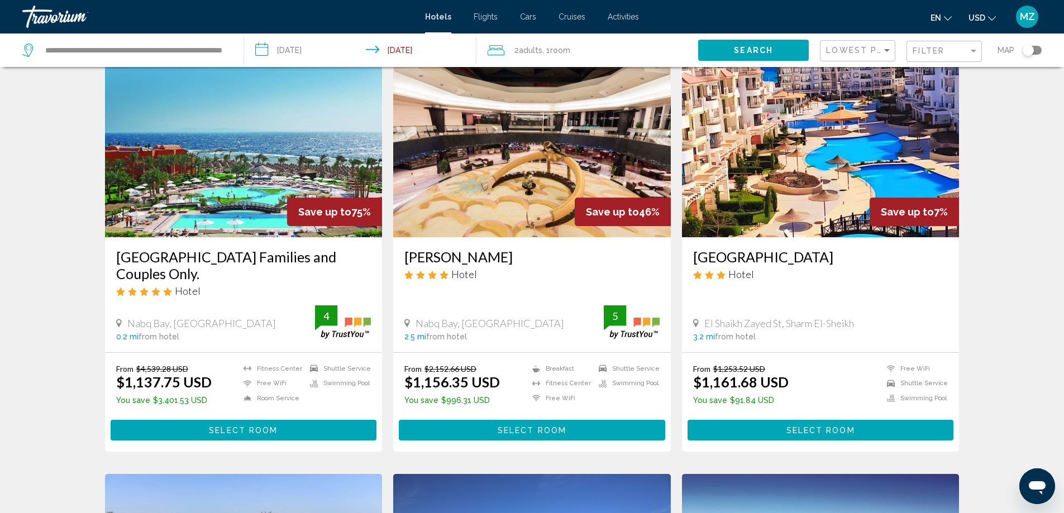
click at [220, 263] on h3 "[GEOGRAPHIC_DATA] Families and Couples Only." at bounding box center [243, 266] width 255 height 34
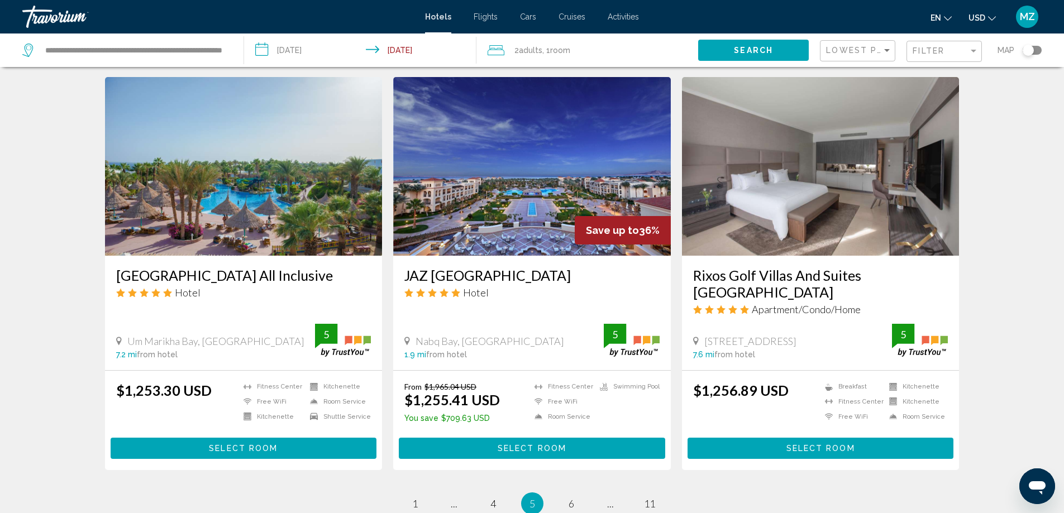
scroll to position [1396, 0]
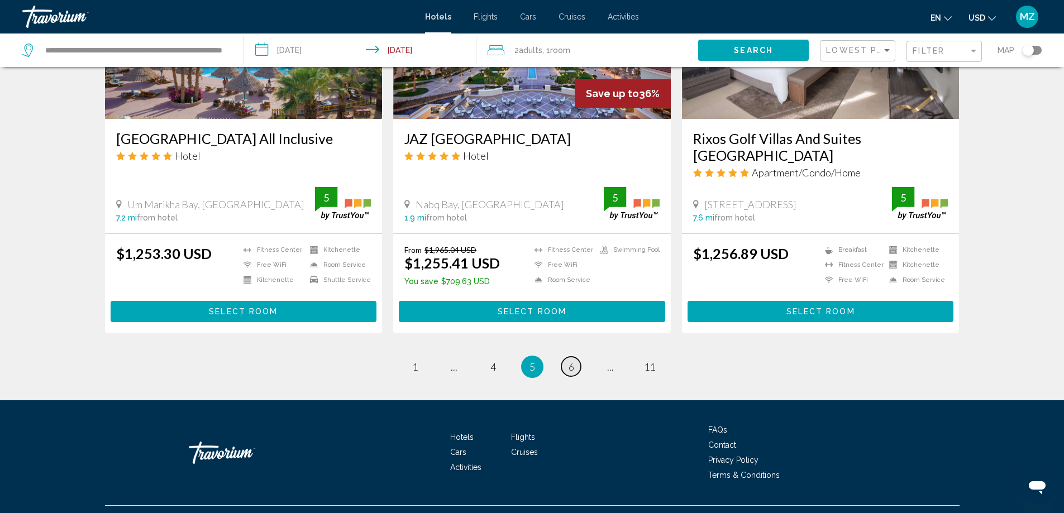
click at [568, 357] on link "page 6" at bounding box center [571, 367] width 20 height 20
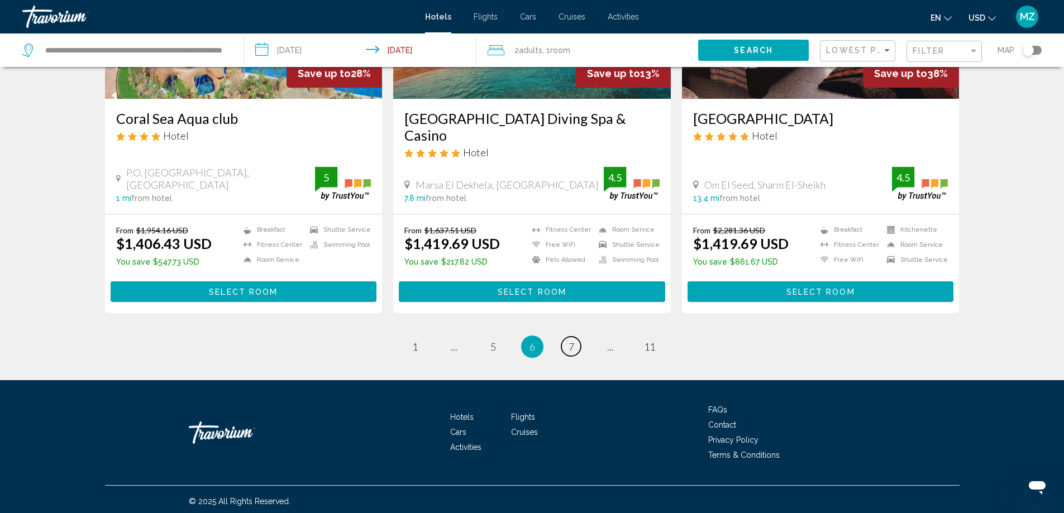
scroll to position [1410, 0]
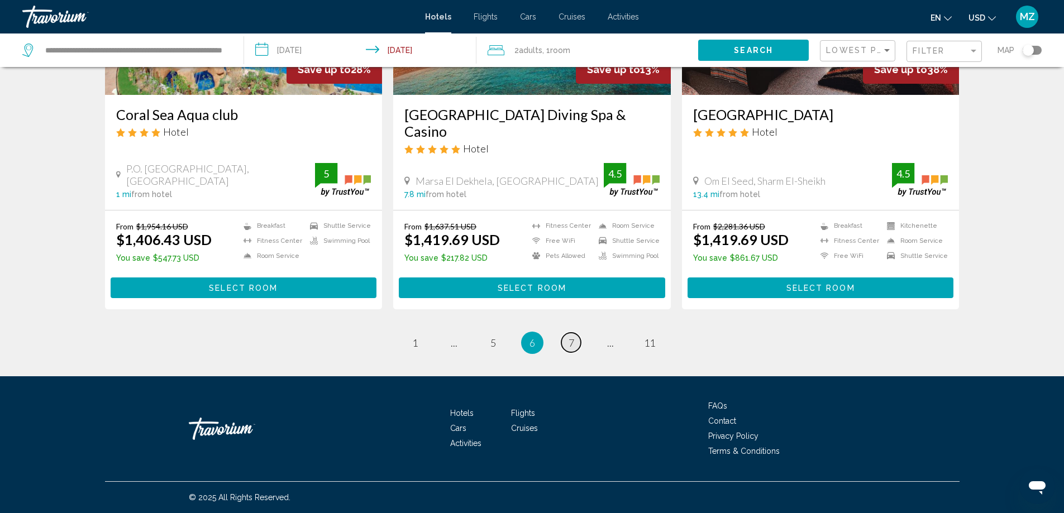
click at [573, 338] on span "7" at bounding box center [572, 343] width 6 height 12
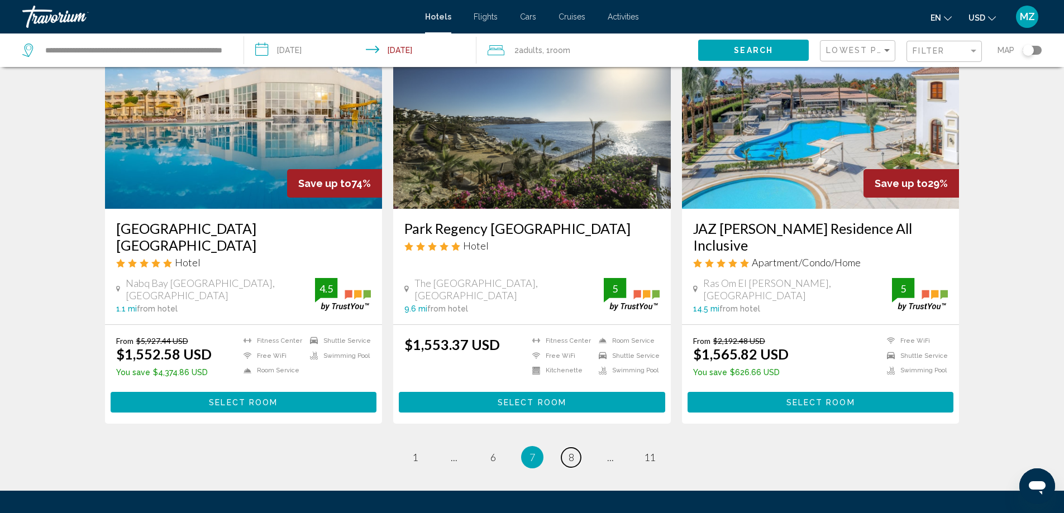
scroll to position [1341, 0]
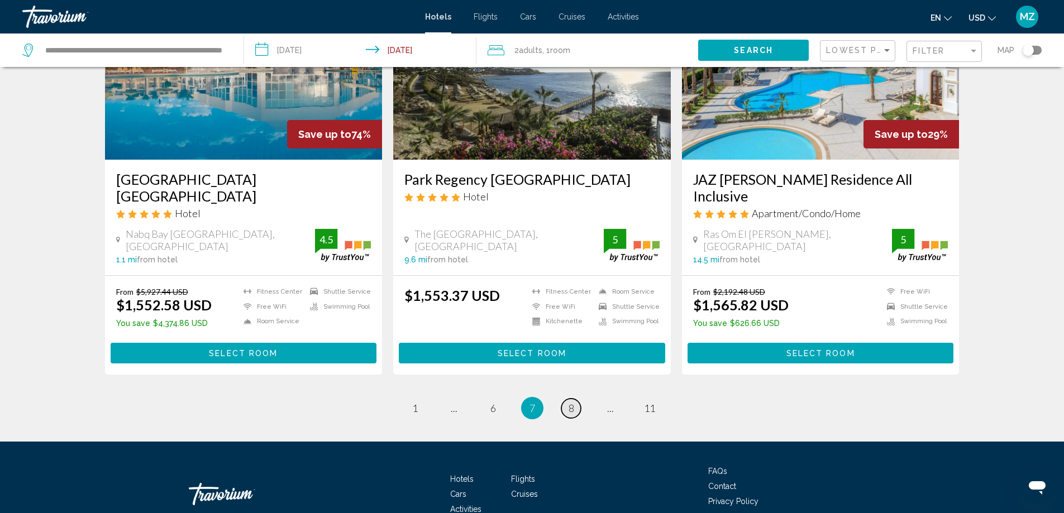
click at [574, 402] on span "8" at bounding box center [572, 408] width 6 height 12
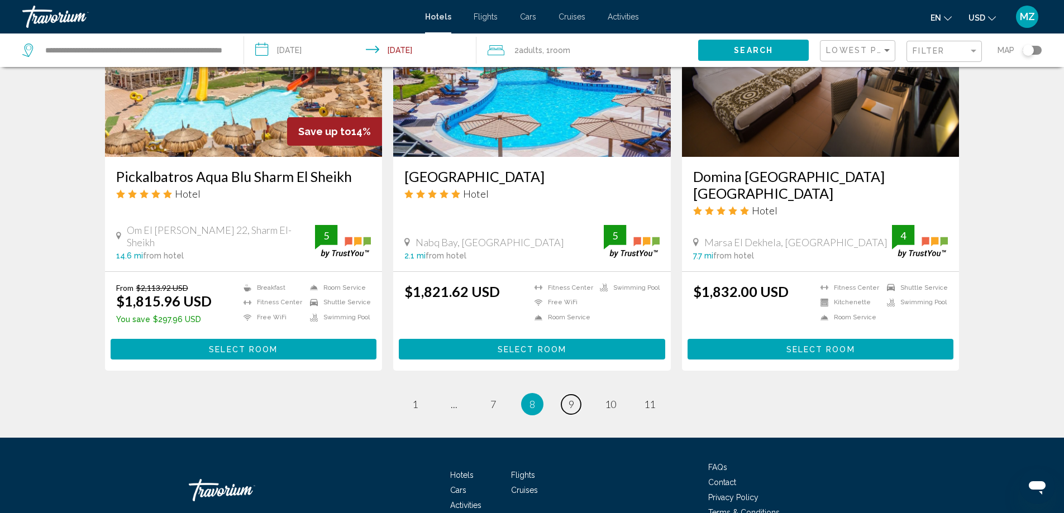
scroll to position [1419, 0]
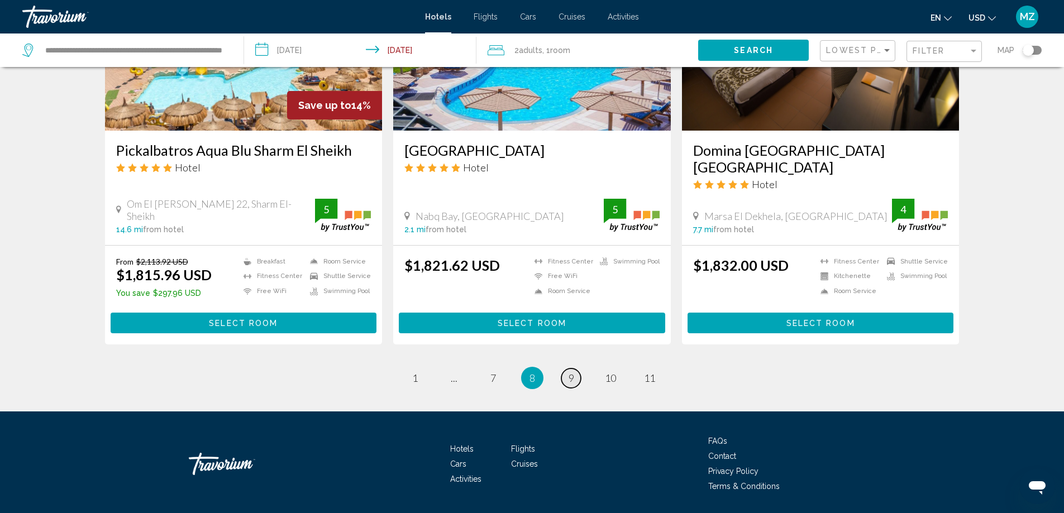
click at [575, 369] on link "page 9" at bounding box center [571, 379] width 20 height 20
click at [575, 367] on li "page 9" at bounding box center [571, 378] width 22 height 22
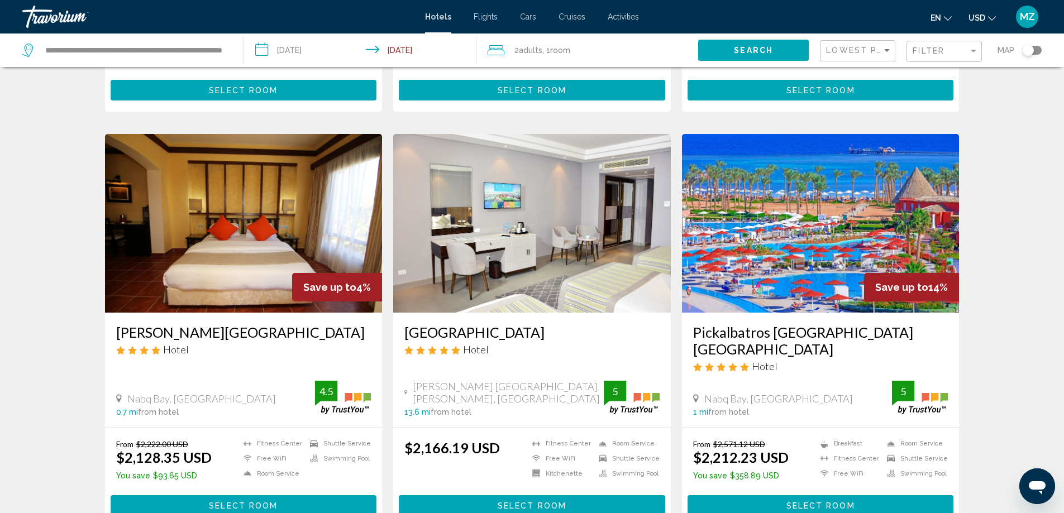
scroll to position [1285, 0]
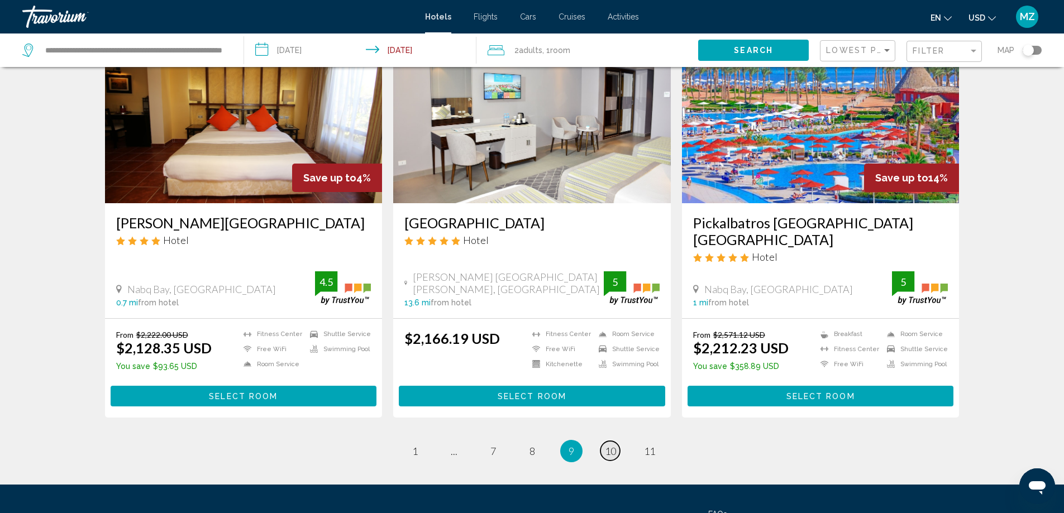
click at [611, 457] on span "10" at bounding box center [610, 451] width 11 height 12
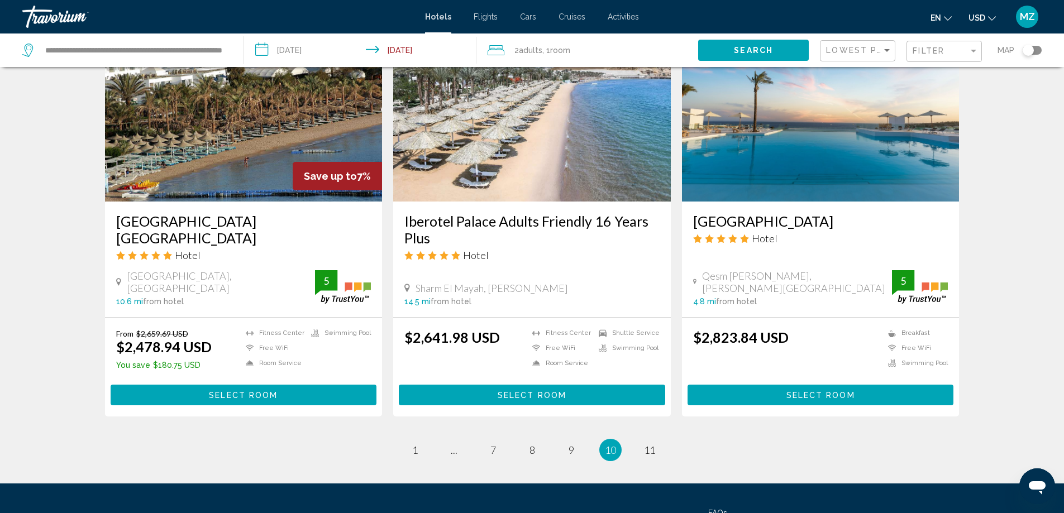
scroll to position [1341, 0]
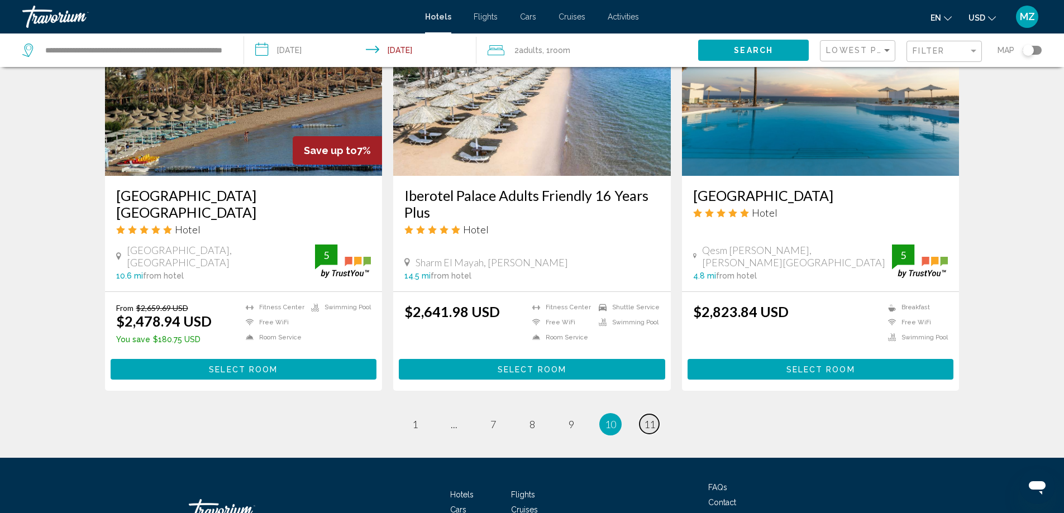
click at [648, 423] on span "11" at bounding box center [649, 424] width 11 height 12
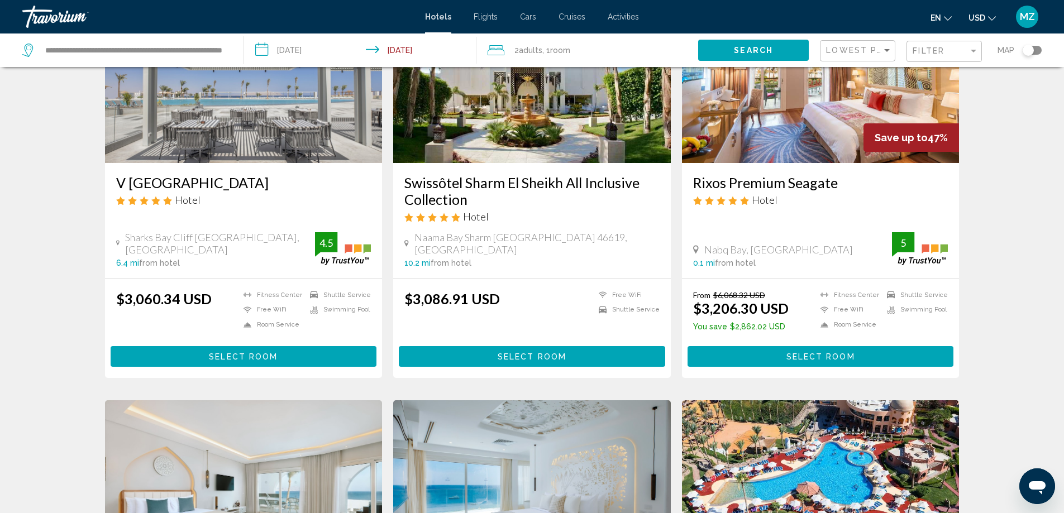
scroll to position [112, 0]
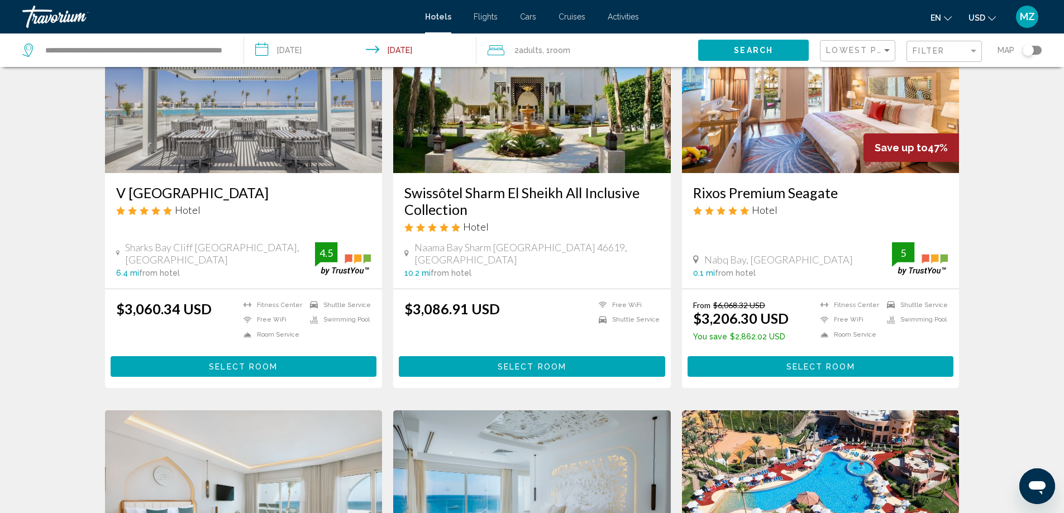
click at [781, 192] on h3 "Rixos Premium Seagate" at bounding box center [820, 192] width 255 height 17
